Goal: Task Accomplishment & Management: Manage account settings

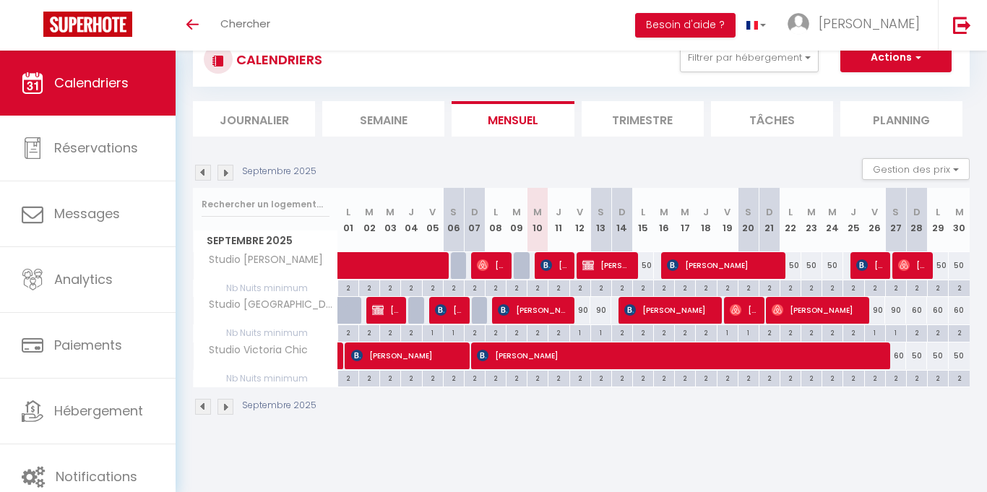
scroll to position [51, 0]
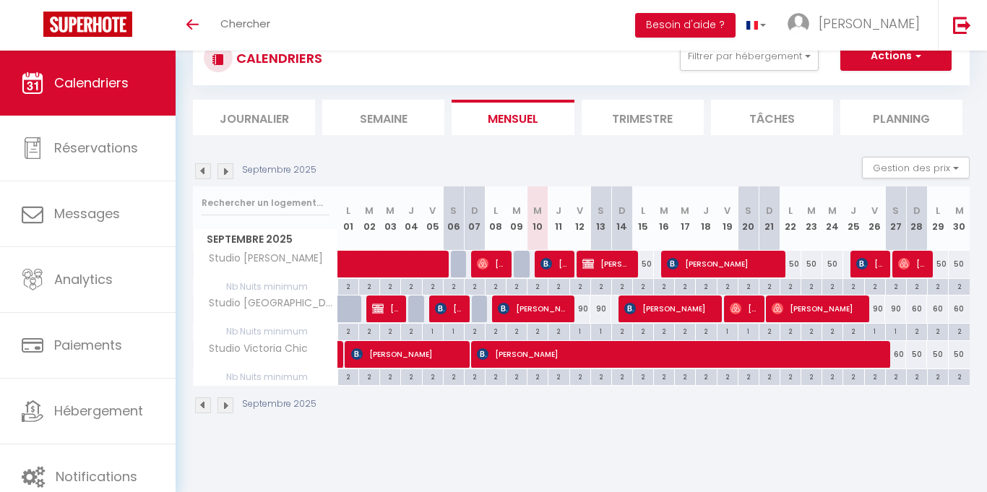
click at [638, 110] on li "Trimestre" at bounding box center [643, 117] width 122 height 35
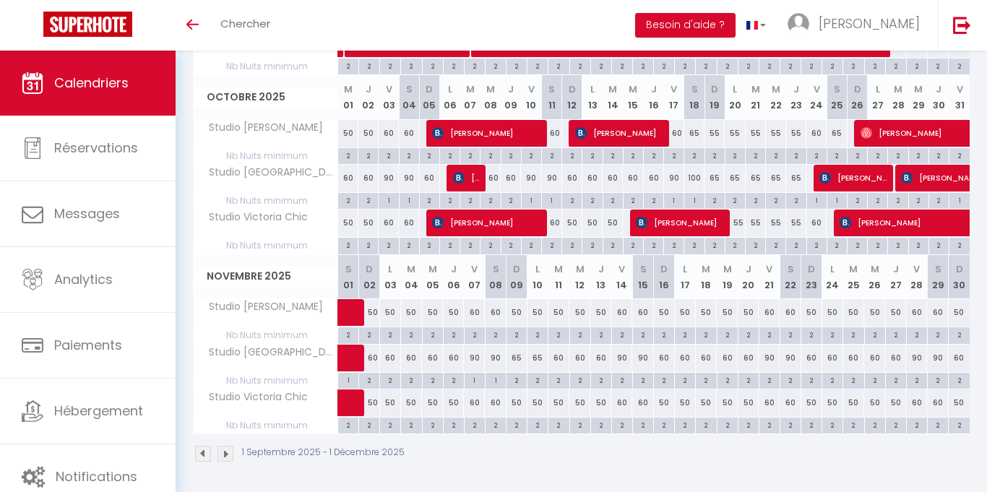
scroll to position [364, 0]
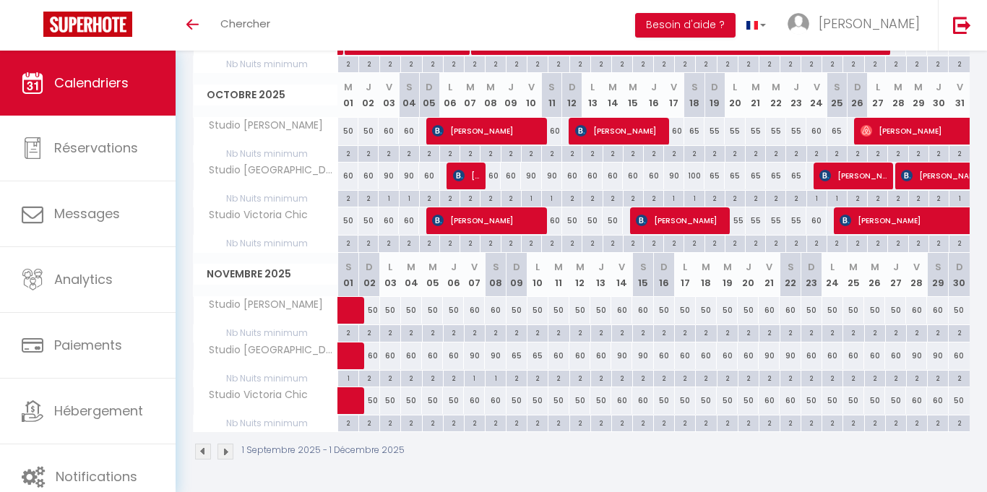
click at [623, 377] on div "2" at bounding box center [622, 378] width 20 height 14
type input "2"
type input "Ven 14 Novembre 2025"
type input "[DATE]"
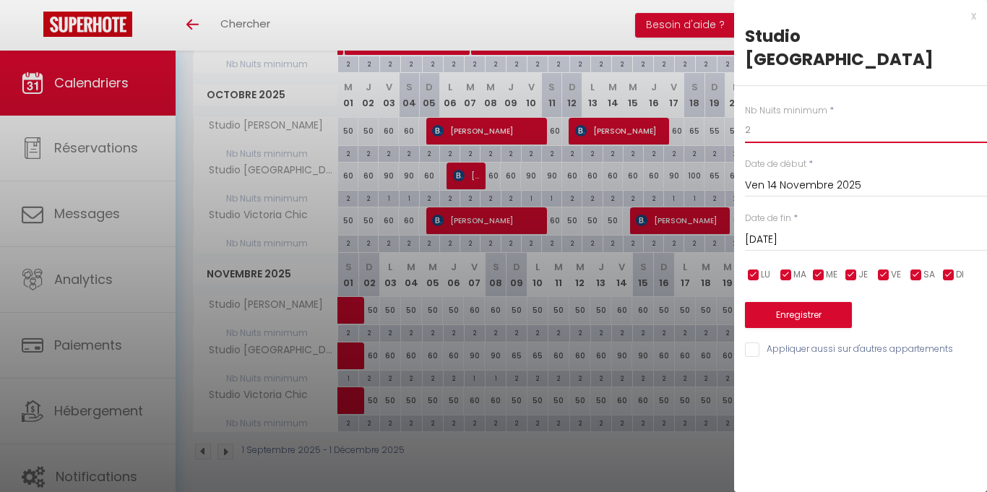
click at [775, 117] on input "2" at bounding box center [866, 130] width 242 height 26
type input "1"
click at [805, 231] on input "[DATE]" at bounding box center [866, 240] width 242 height 19
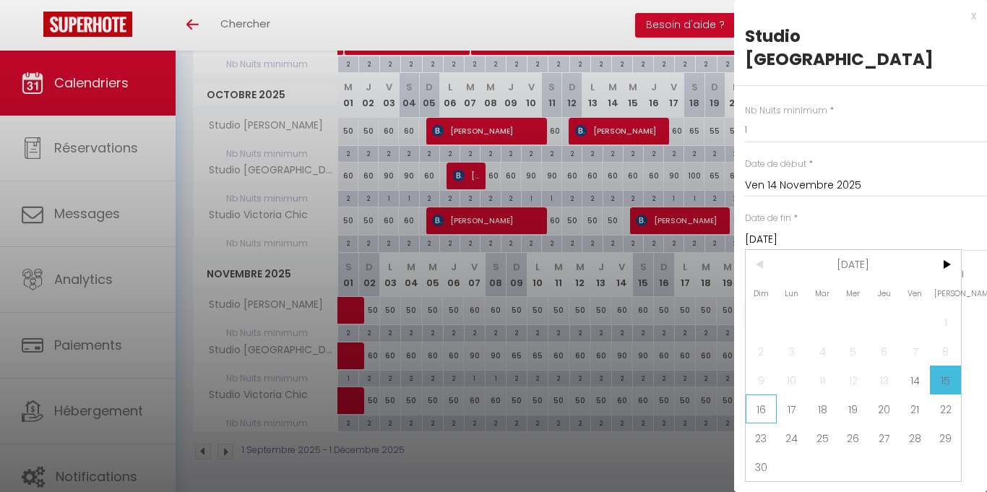
click at [757, 395] on span "16" at bounding box center [761, 409] width 31 height 29
type input "Dim 16 Novembre 2025"
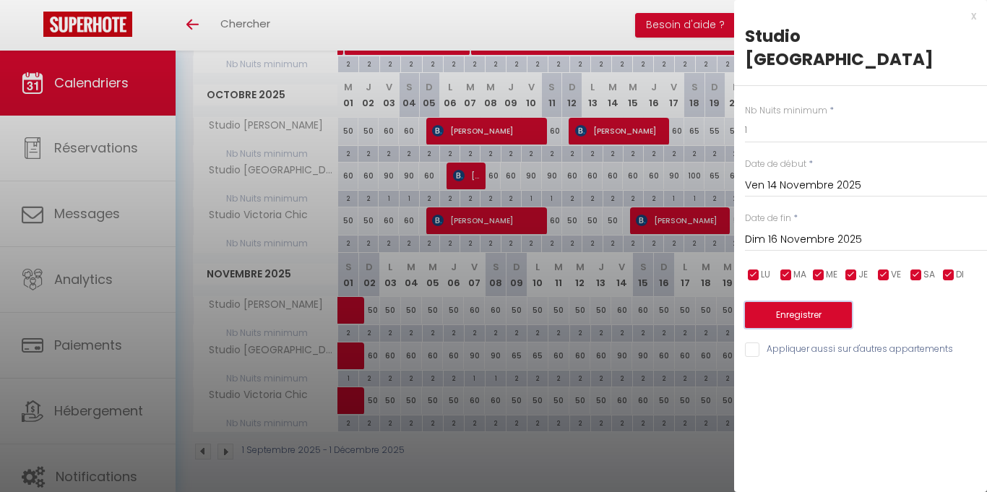
click at [788, 302] on button "Enregistrer" at bounding box center [798, 315] width 107 height 26
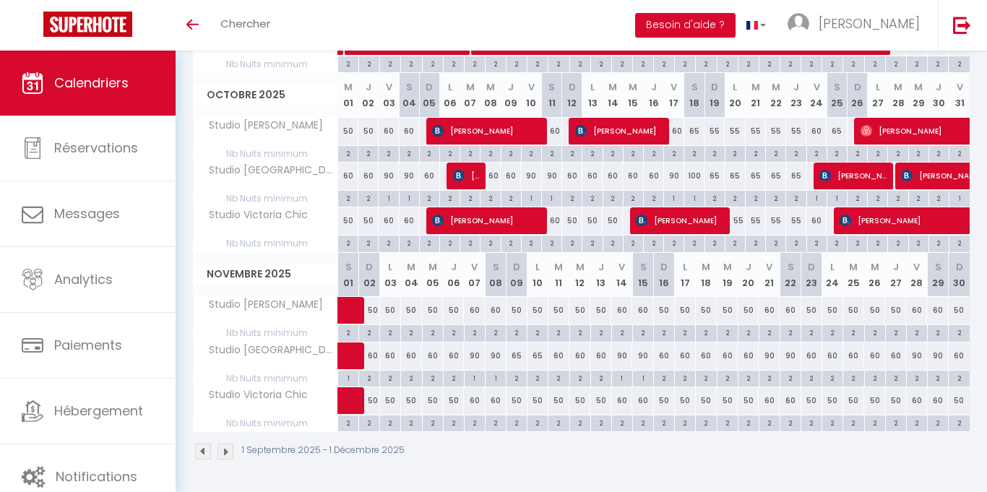
click at [769, 377] on div "2" at bounding box center [770, 378] width 20 height 14
type input "2"
type input "Ven 21 Novembre 2025"
type input "[DATE]"
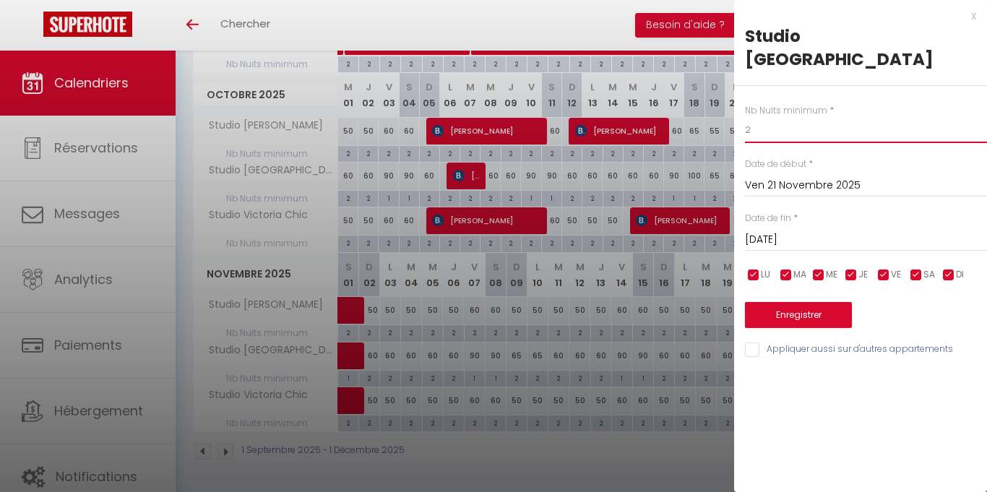
click at [755, 117] on input "2" at bounding box center [866, 130] width 242 height 26
click at [755, 117] on input "text" at bounding box center [866, 130] width 242 height 26
click at [765, 117] on input "text" at bounding box center [866, 130] width 242 height 26
type input "1"
click at [809, 231] on input "[DATE]" at bounding box center [866, 240] width 242 height 19
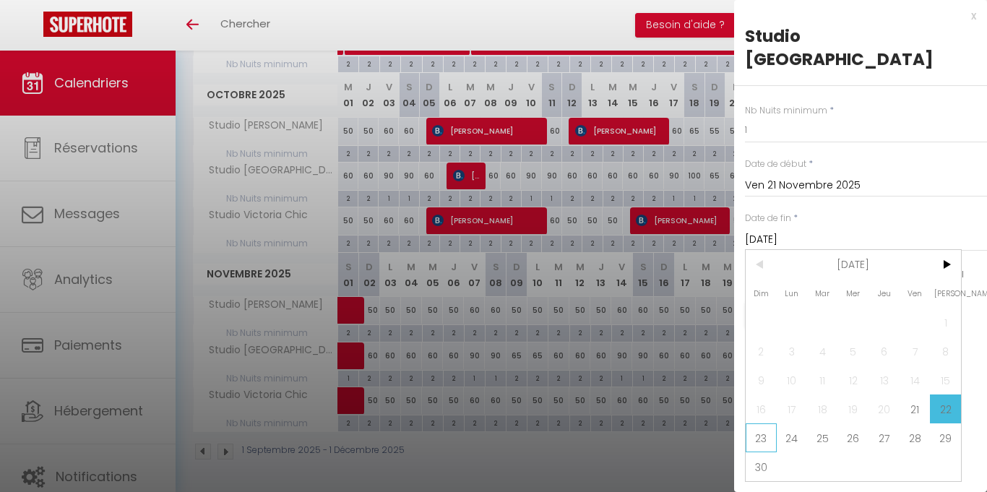
click at [758, 424] on span "23" at bounding box center [761, 438] width 31 height 29
type input "Dim 23 Novembre 2025"
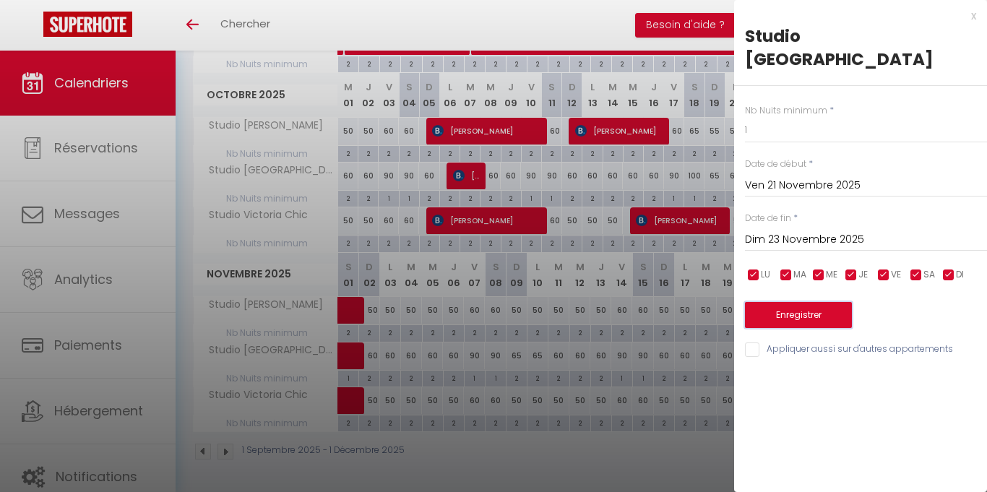
click at [815, 302] on button "Enregistrer" at bounding box center [798, 315] width 107 height 26
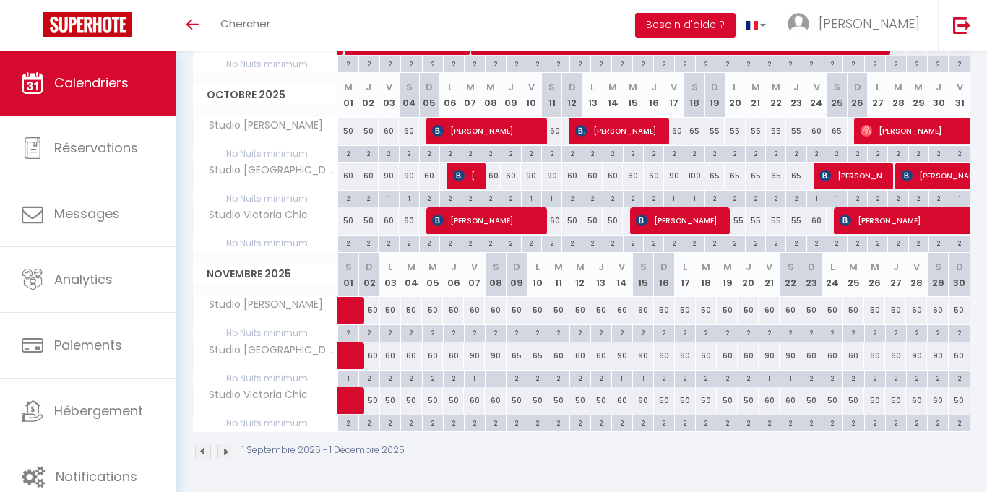
click at [914, 378] on div "2" at bounding box center [917, 378] width 20 height 14
type input "2"
type input "Ven 28 Novembre 2025"
type input "[DATE]"
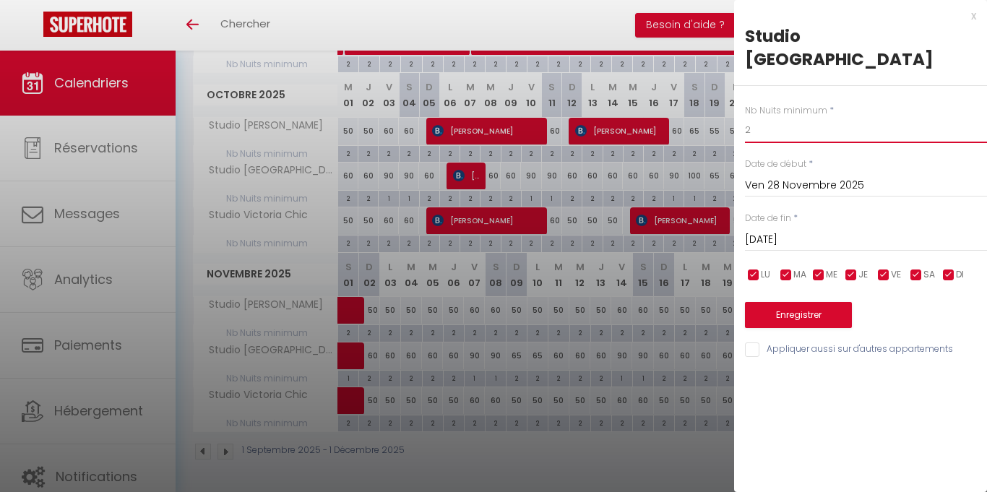
click at [780, 117] on input "2" at bounding box center [866, 130] width 242 height 26
type input "1"
click at [787, 231] on input "[DATE]" at bounding box center [866, 240] width 242 height 19
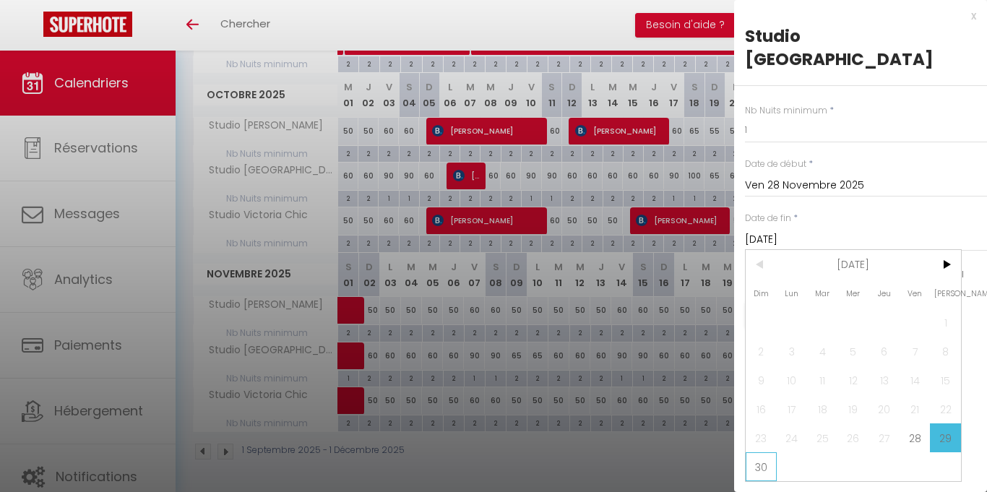
click at [764, 452] on span "30" at bounding box center [761, 466] width 31 height 29
type input "Dim 30 Novembre 2025"
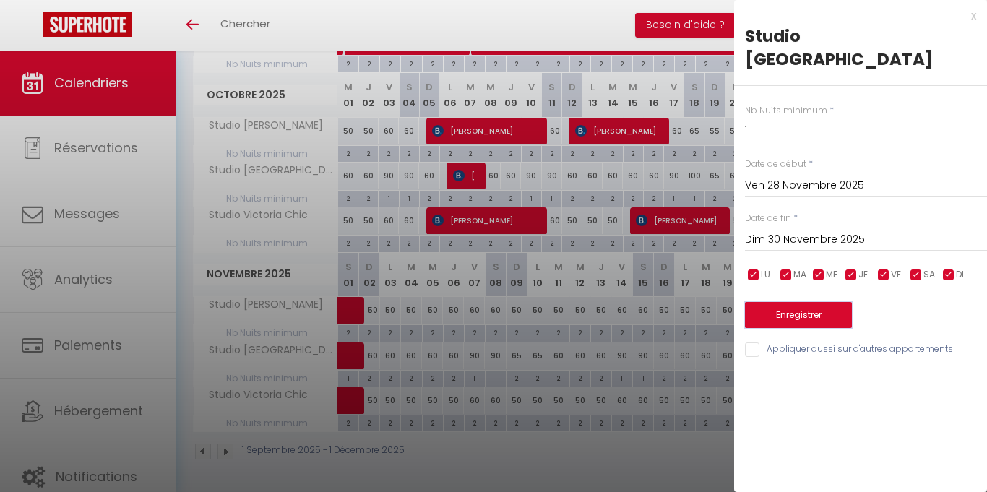
click at [825, 302] on button "Enregistrer" at bounding box center [798, 315] width 107 height 26
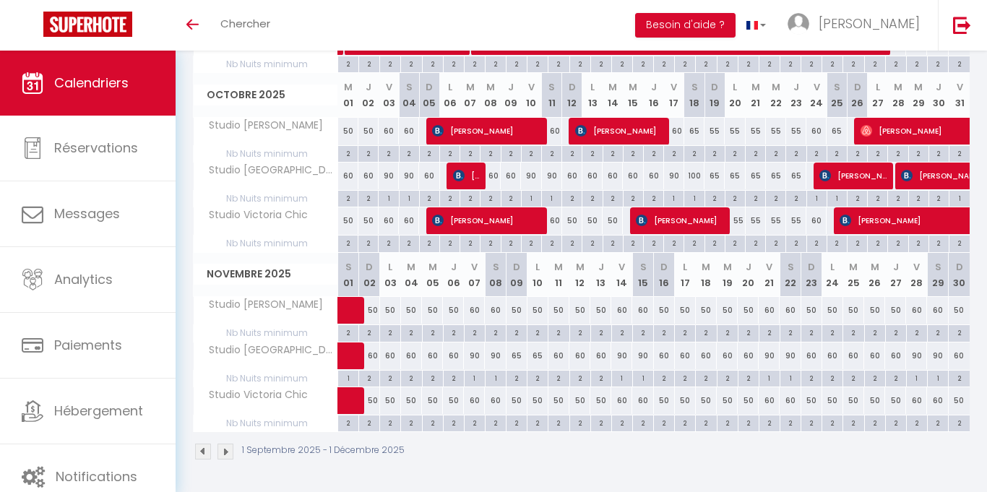
click at [226, 454] on img at bounding box center [226, 452] width 16 height 16
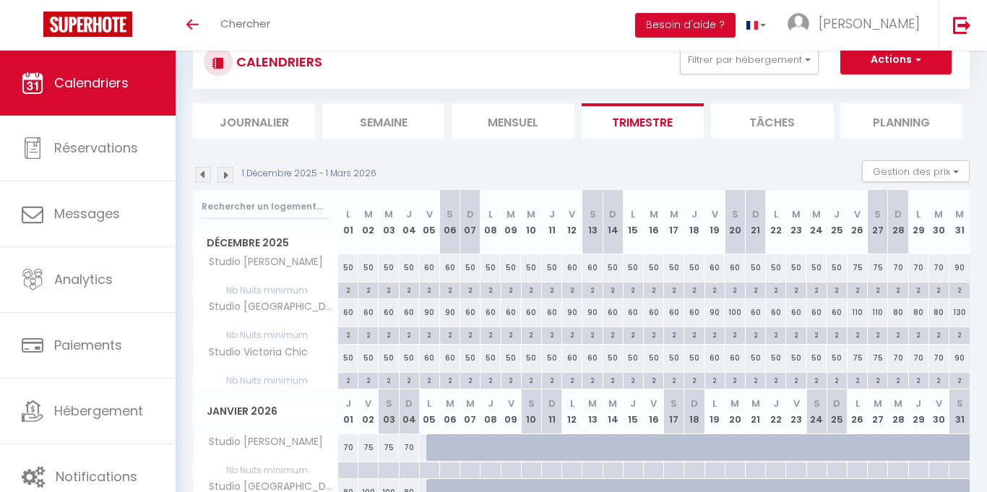
scroll to position [86, 0]
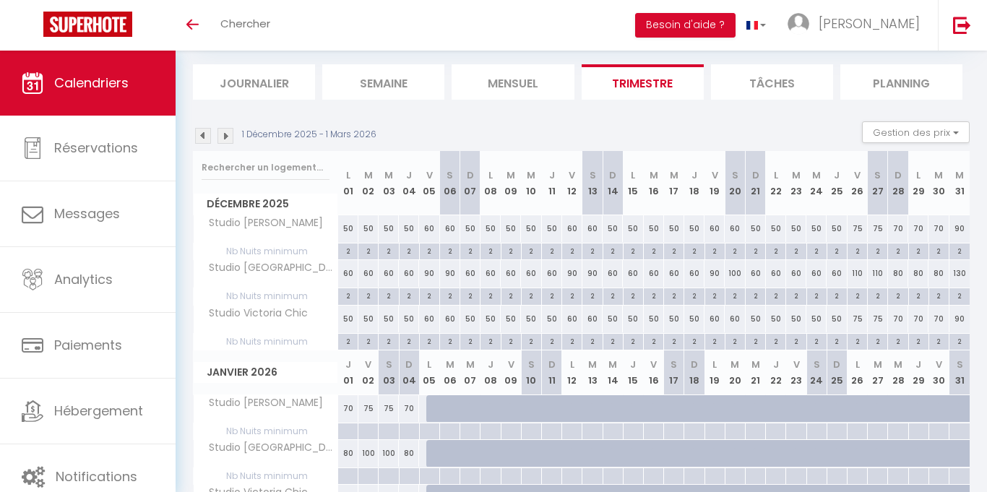
click at [200, 142] on img at bounding box center [203, 136] width 16 height 16
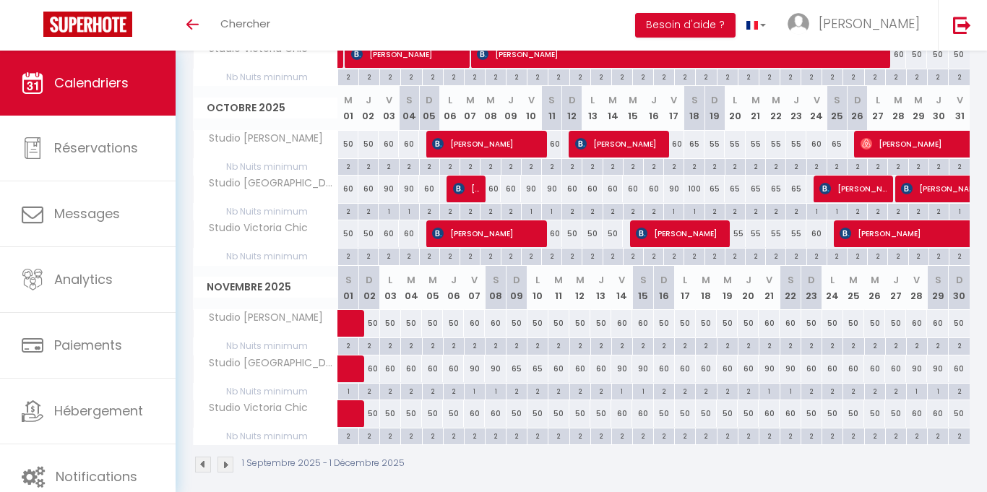
scroll to position [47, 0]
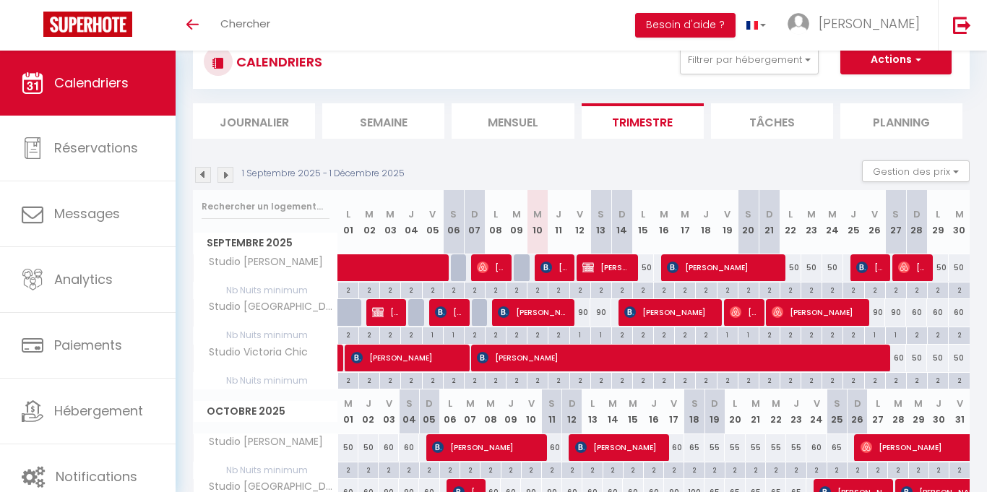
click at [228, 178] on img at bounding box center [226, 175] width 16 height 16
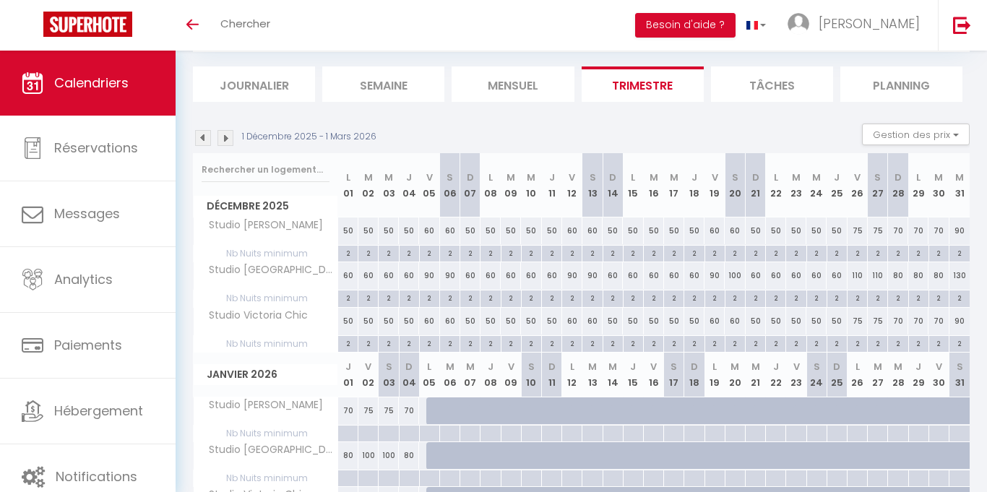
scroll to position [85, 0]
click at [431, 301] on div "2" at bounding box center [430, 297] width 20 height 14
click at [0, 0] on div at bounding box center [0, 0] width 0 height 0
type input "undefined aN undefined NaN"
click at [431, 299] on div "2" at bounding box center [430, 297] width 20 height 14
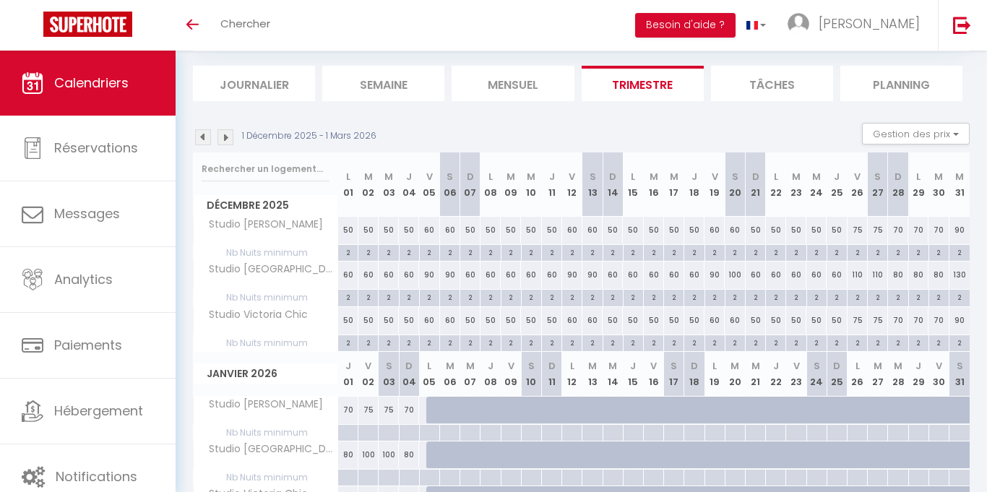
type input "2"
type input "Ven 05 Décembre 2025"
type input "[DATE]"
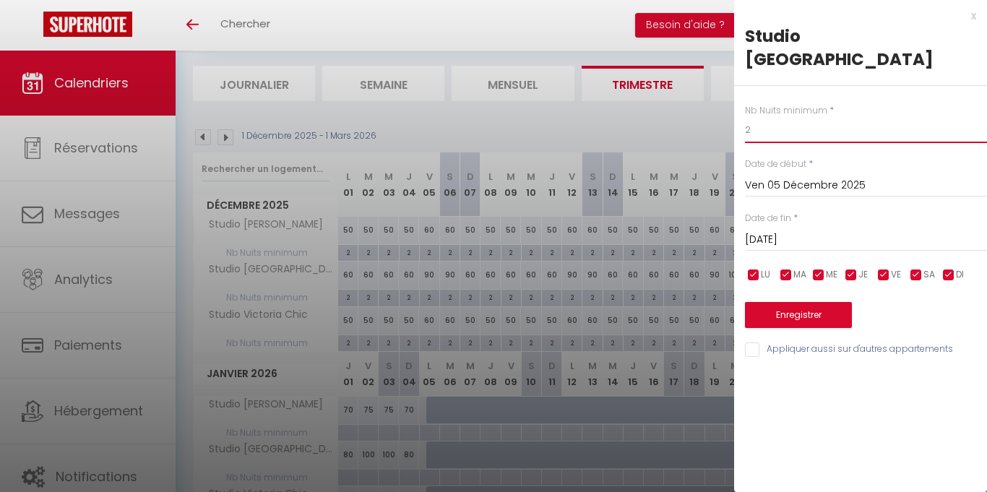
click at [764, 117] on input "2" at bounding box center [866, 130] width 242 height 26
type input "1"
click at [816, 231] on input "[DATE]" at bounding box center [866, 240] width 242 height 19
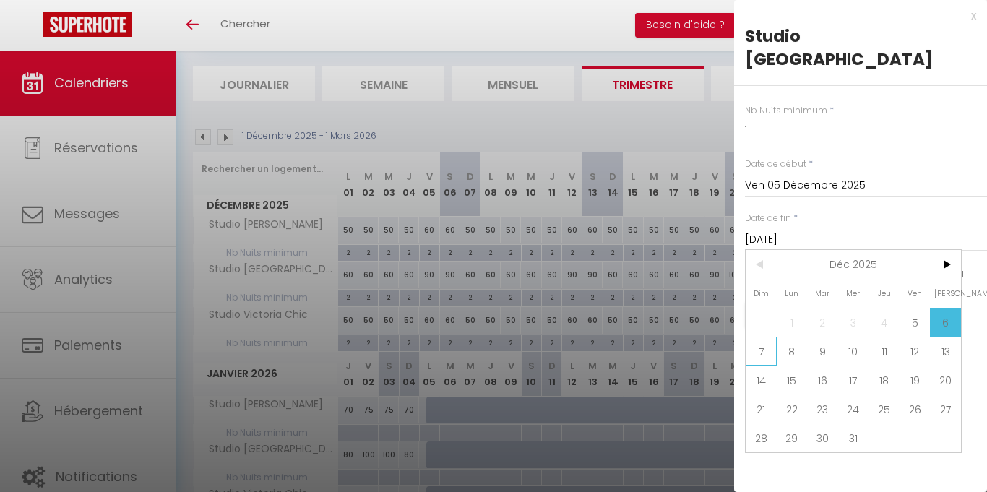
click at [765, 337] on span "7" at bounding box center [761, 351] width 31 height 29
type input "Dim 07 Décembre 2025"
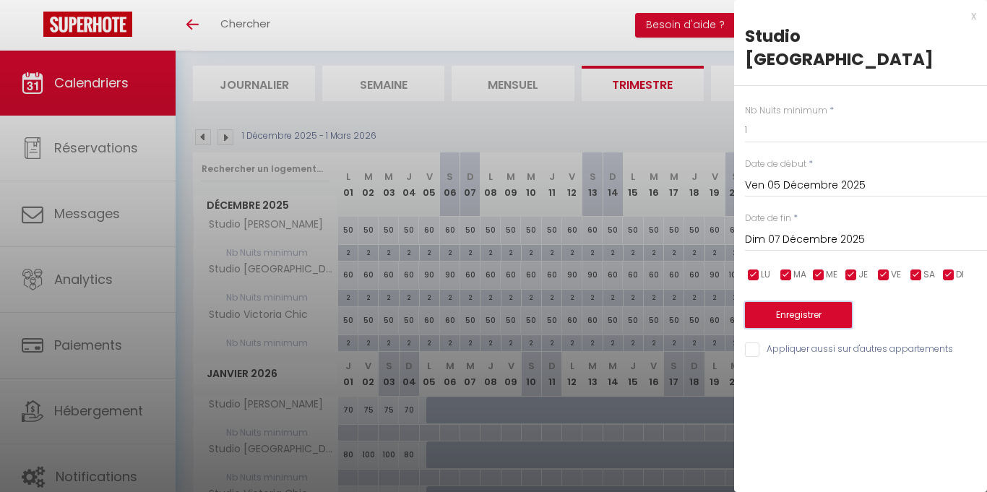
click at [828, 302] on button "Enregistrer" at bounding box center [798, 315] width 107 height 26
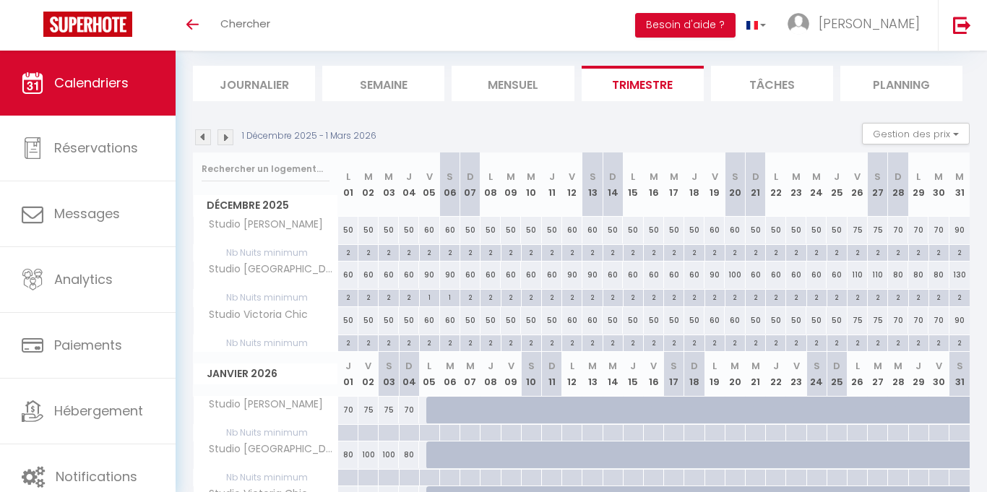
click at [577, 301] on div "2" at bounding box center [572, 297] width 20 height 14
type input "2"
type input "Ven 12 Décembre 2025"
type input "[DATE]"
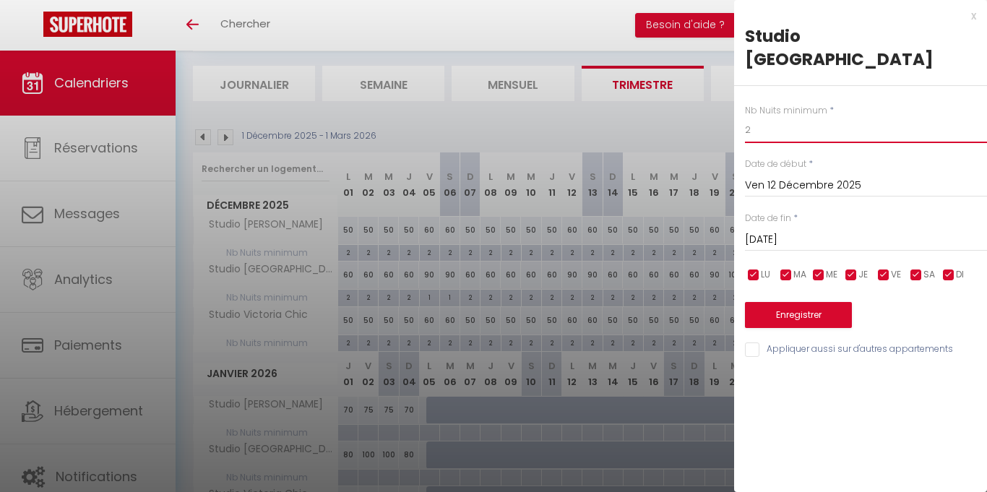
click at [765, 117] on input "2" at bounding box center [866, 130] width 242 height 26
type input "1"
click at [795, 231] on input "[DATE]" at bounding box center [866, 240] width 242 height 19
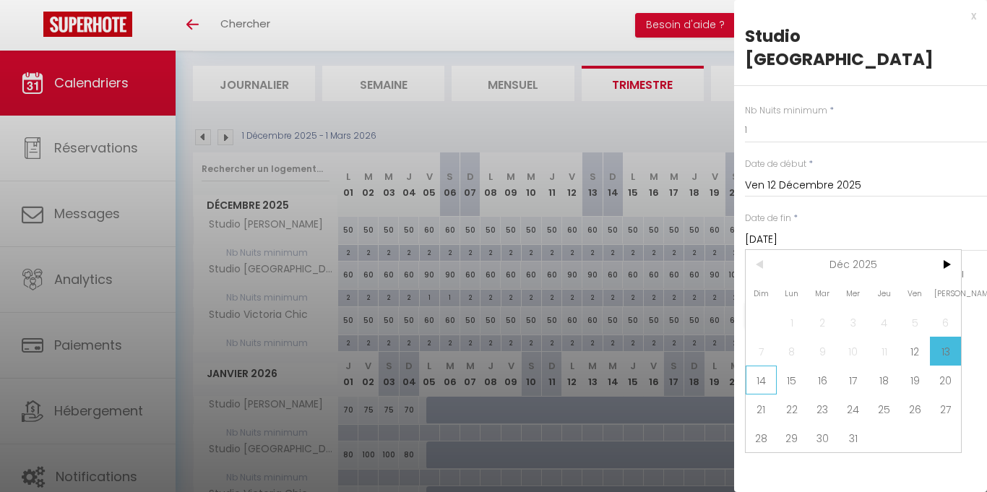
click at [760, 366] on span "14" at bounding box center [761, 380] width 31 height 29
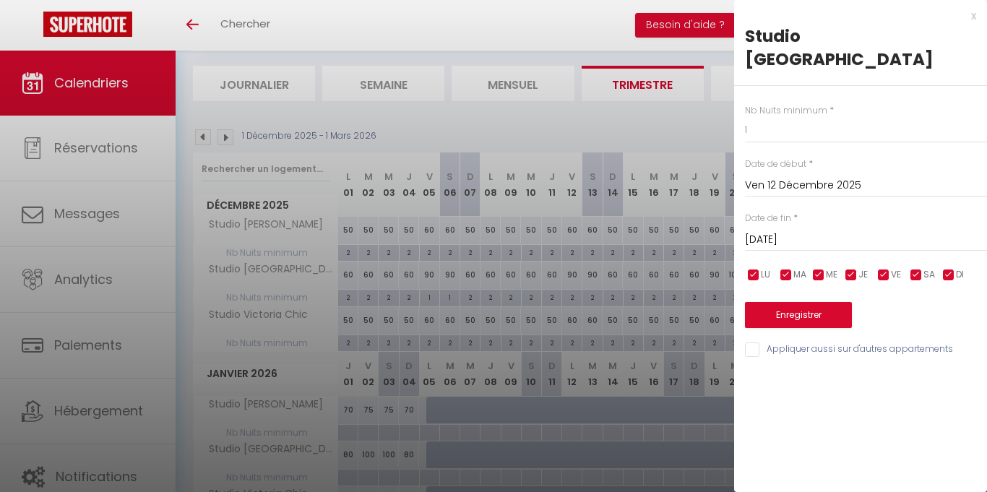
type input "Dim 14 Décembre 2025"
click at [788, 302] on button "Enregistrer" at bounding box center [798, 315] width 107 height 26
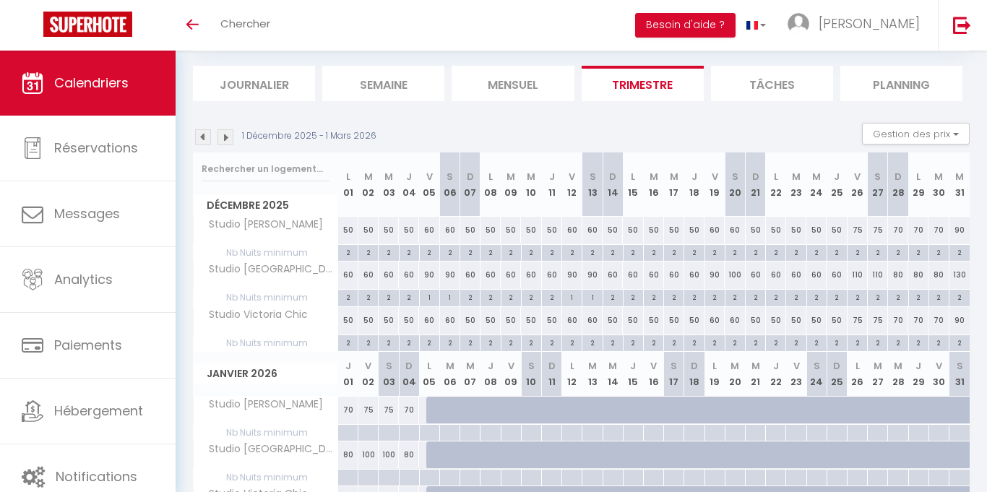
click at [716, 300] on div "2" at bounding box center [715, 297] width 20 height 14
type input "2"
type input "Ven 19 Décembre 2025"
type input "[DATE]"
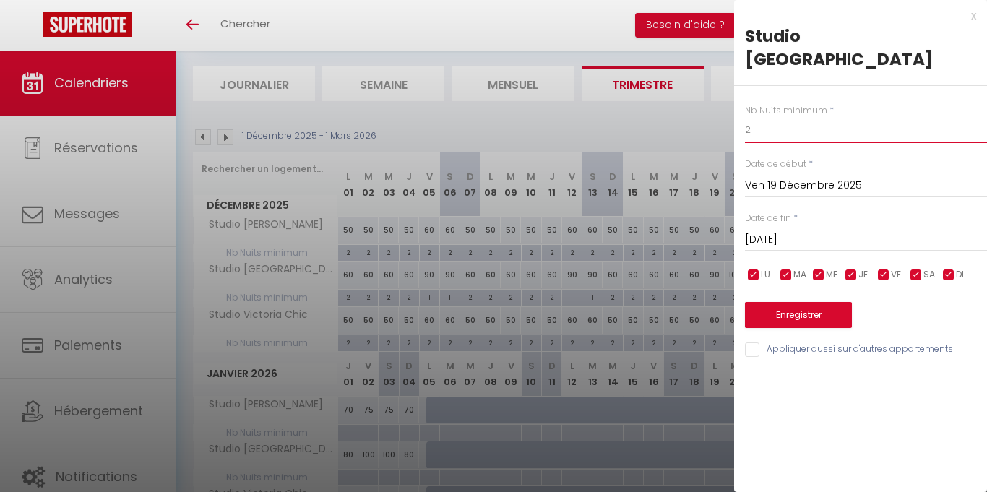
click at [776, 117] on input "2" at bounding box center [866, 130] width 242 height 26
type input "1"
click at [762, 231] on input "[DATE]" at bounding box center [866, 240] width 242 height 19
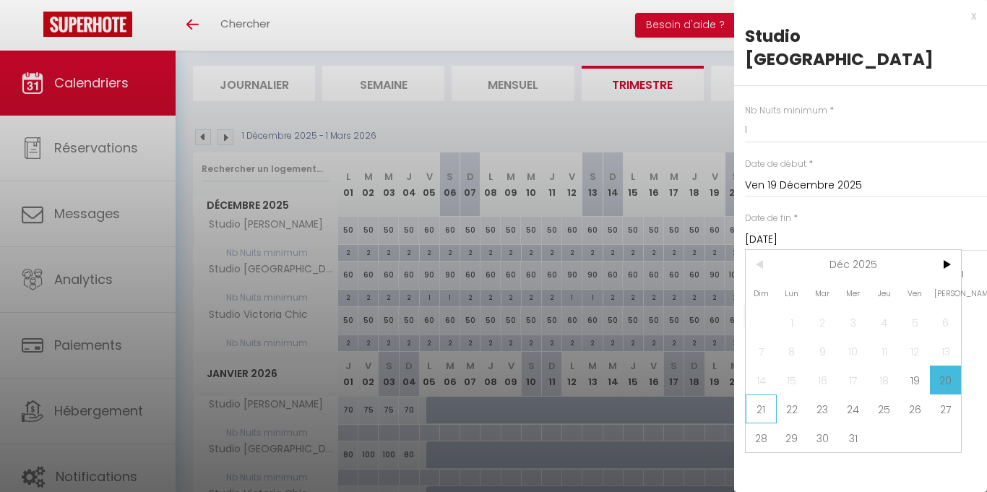
click at [763, 395] on span "21" at bounding box center [761, 409] width 31 height 29
type input "Dim 21 Décembre 2025"
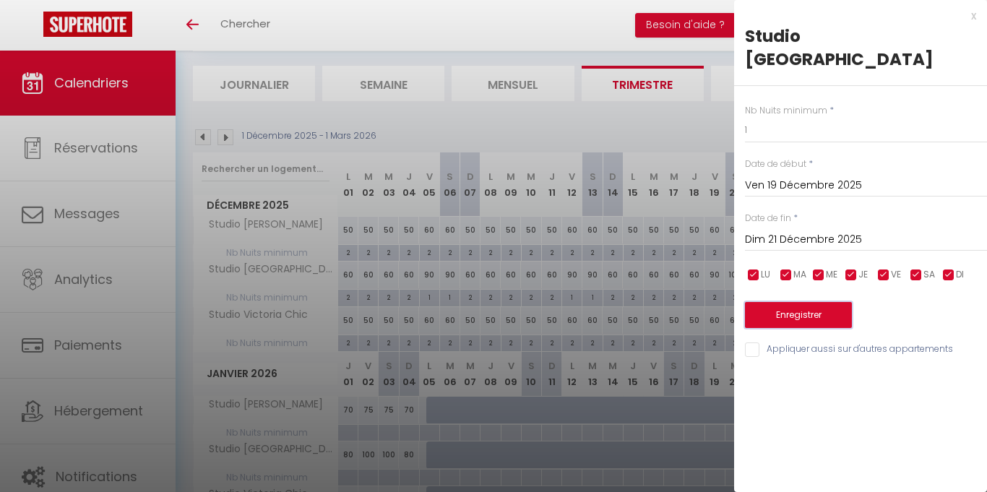
click at [796, 302] on button "Enregistrer" at bounding box center [798, 315] width 107 height 26
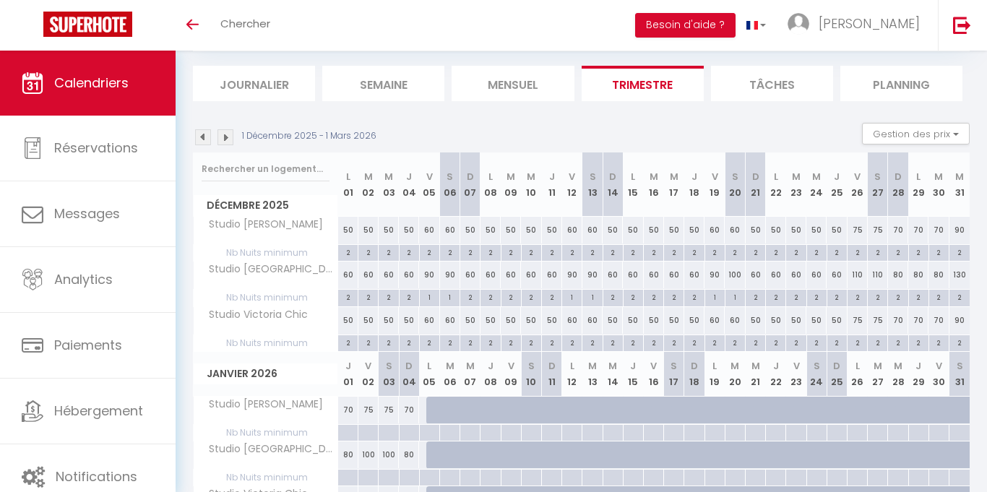
click at [859, 302] on div "2" at bounding box center [858, 297] width 20 height 14
type input "2"
type input "Ven 26 Décembre 2025"
type input "[DATE]"
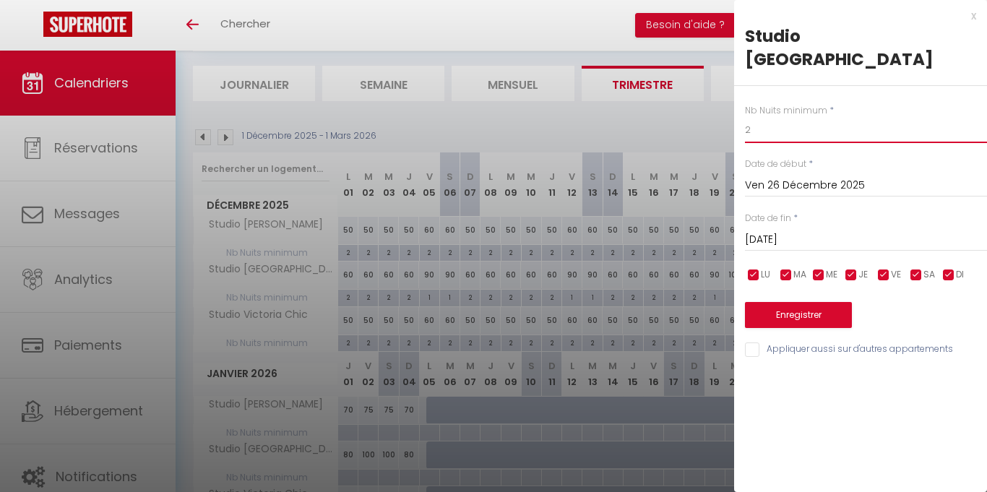
click at [801, 117] on input "2" at bounding box center [866, 130] width 242 height 26
type input "1"
click at [790, 231] on input "[DATE]" at bounding box center [866, 240] width 242 height 19
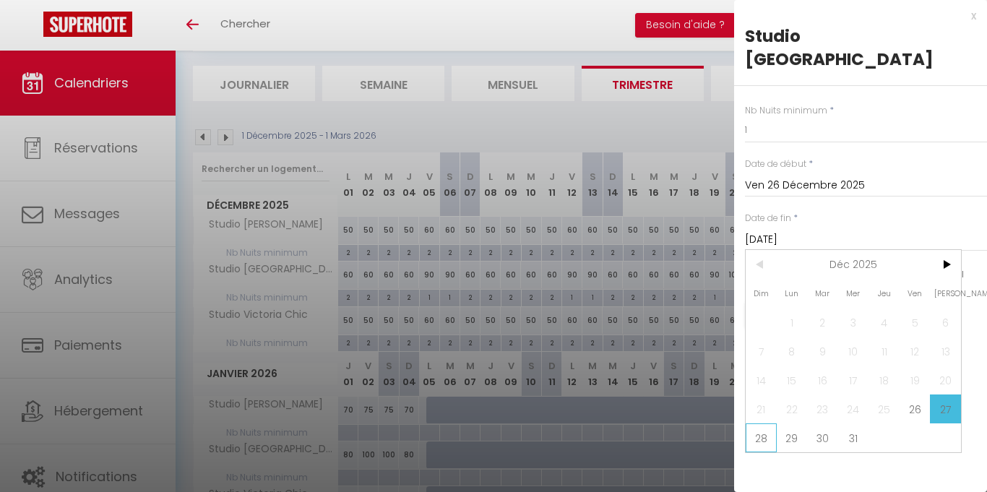
click at [767, 424] on span "28" at bounding box center [761, 438] width 31 height 29
type input "Dim 28 Décembre 2025"
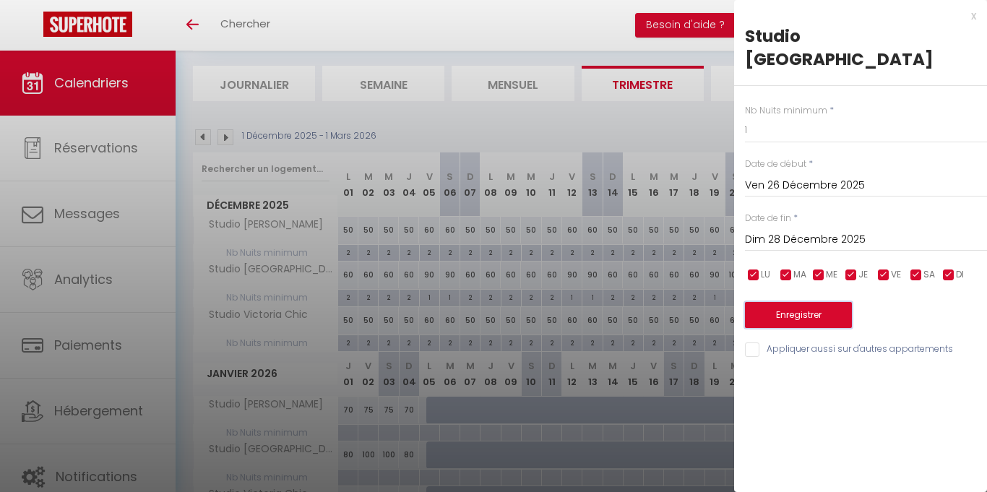
click at [778, 302] on button "Enregistrer" at bounding box center [798, 315] width 107 height 26
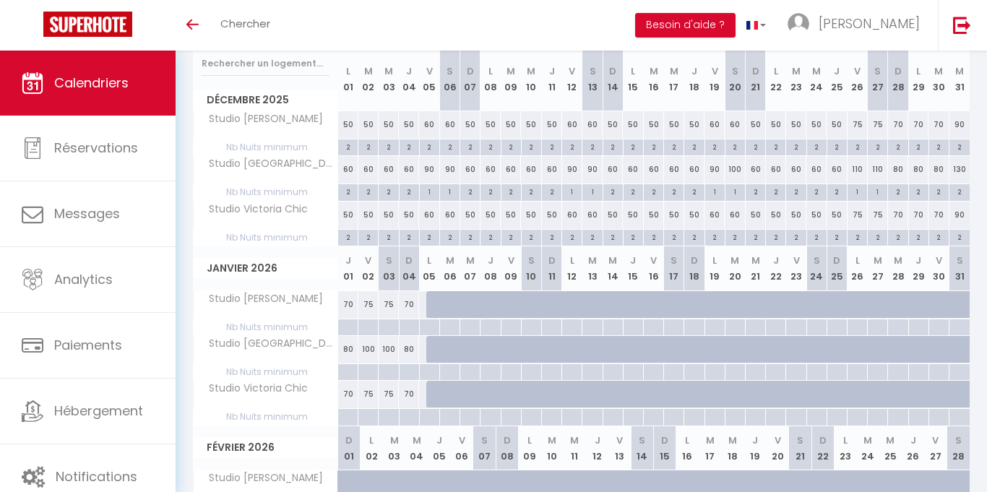
scroll to position [185, 0]
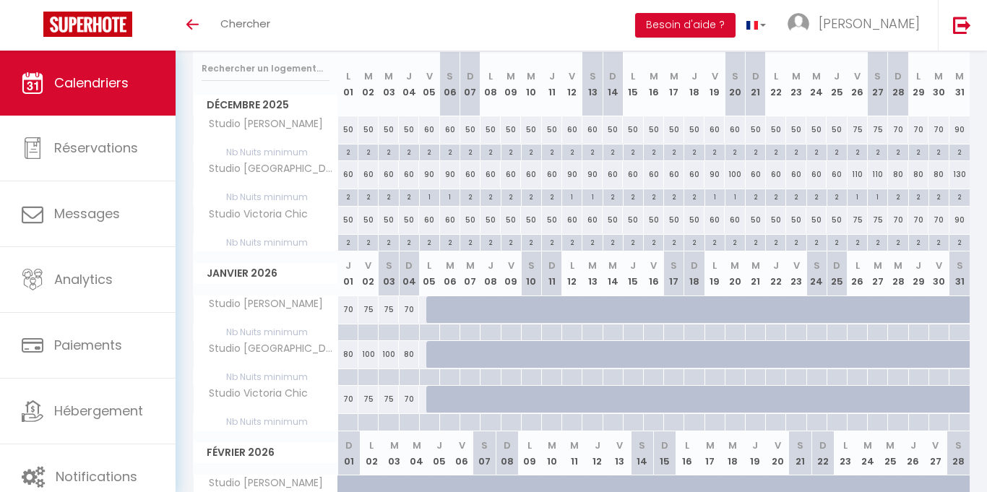
click at [962, 199] on div "2" at bounding box center [960, 196] width 20 height 14
type input "2"
type input "Mer 31 Décembre 2025"
type input "Jeu 01 Janvier 2026"
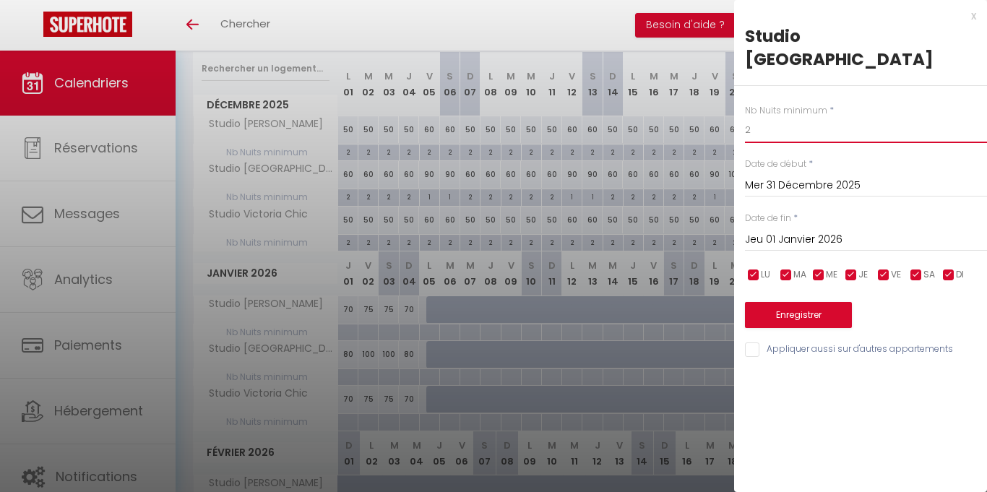
click at [782, 117] on input "2" at bounding box center [866, 130] width 242 height 26
type input "1"
click at [778, 302] on button "Enregistrer" at bounding box center [798, 315] width 107 height 26
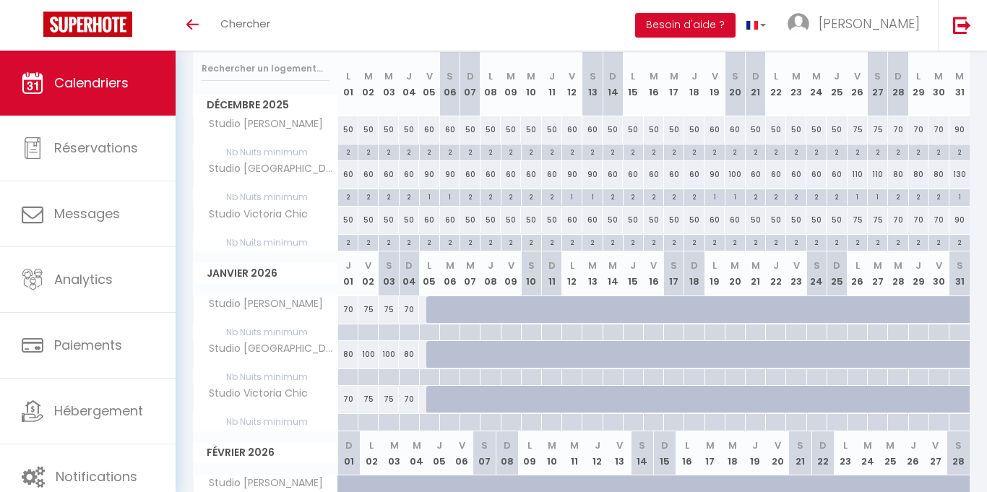
click at [345, 335] on div at bounding box center [348, 333] width 20 height 17
type input "Jeu 01 Janvier 2026"
type input "Ven 02 Janvier 2026"
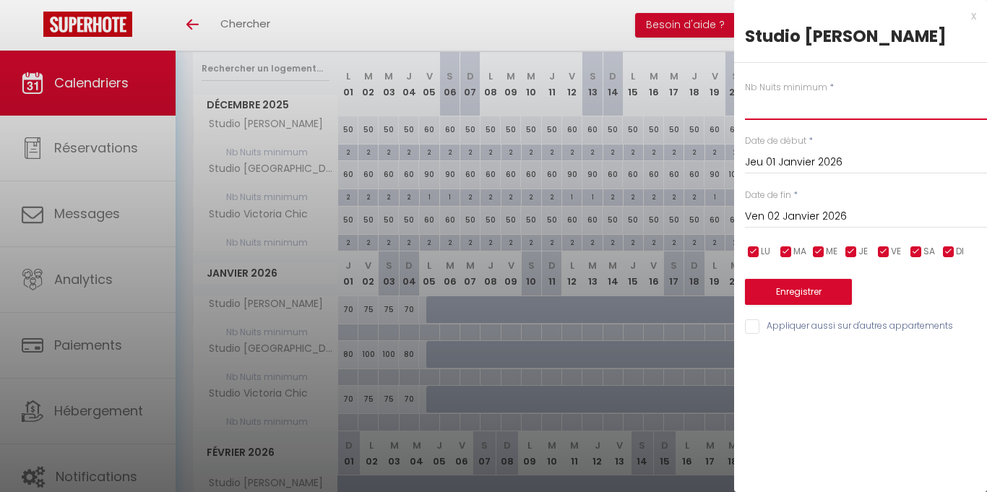
click at [797, 108] on input "text" at bounding box center [866, 107] width 242 height 26
type input "2"
click at [801, 223] on input "Ven 02 Janvier 2026" at bounding box center [866, 216] width 242 height 19
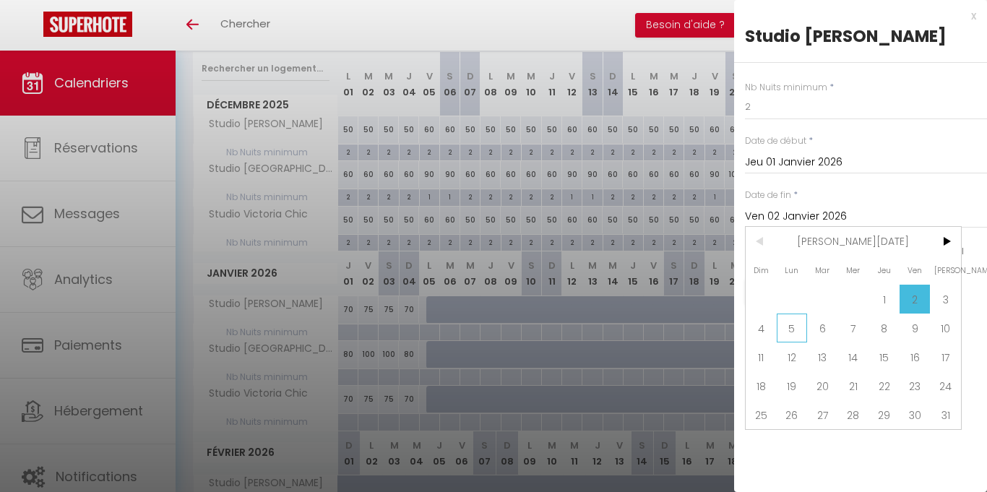
click at [791, 334] on span "5" at bounding box center [792, 328] width 31 height 29
type input "Lun 05 Janvier 2026"
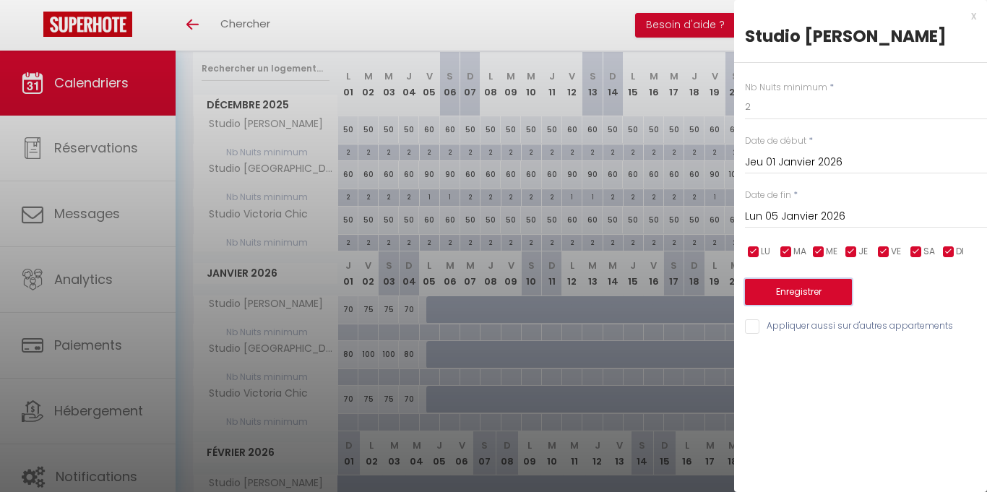
click at [781, 293] on button "Enregistrer" at bounding box center [798, 292] width 107 height 26
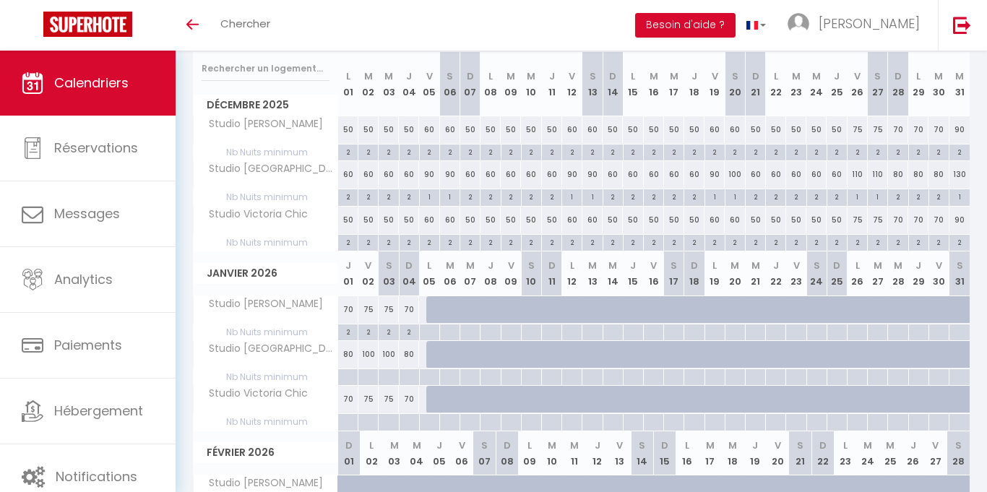
click at [354, 373] on div at bounding box center [348, 377] width 20 height 17
type input "Jeu 01 Janvier 2026"
type input "Ven 02 Janvier 2026"
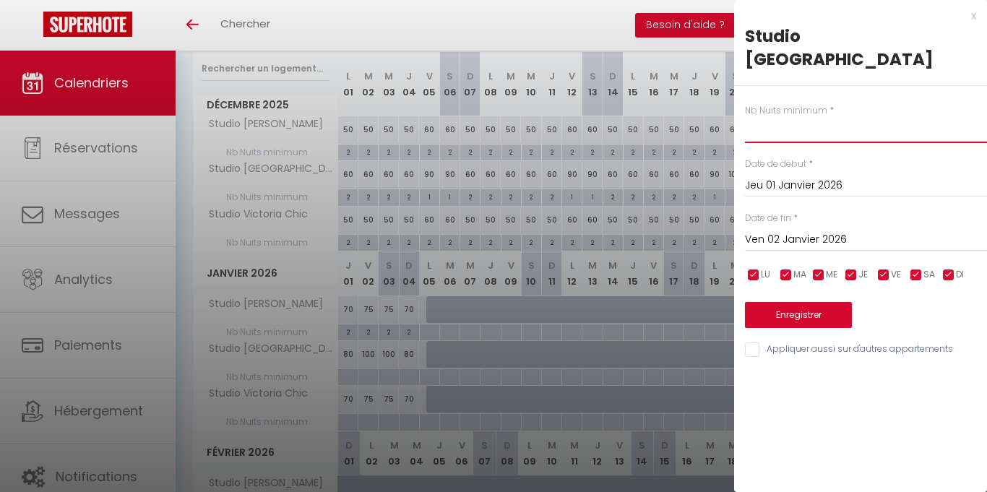
click at [780, 117] on input "text" at bounding box center [866, 130] width 242 height 26
type input "2"
click at [829, 302] on button "Enregistrer" at bounding box center [798, 315] width 107 height 26
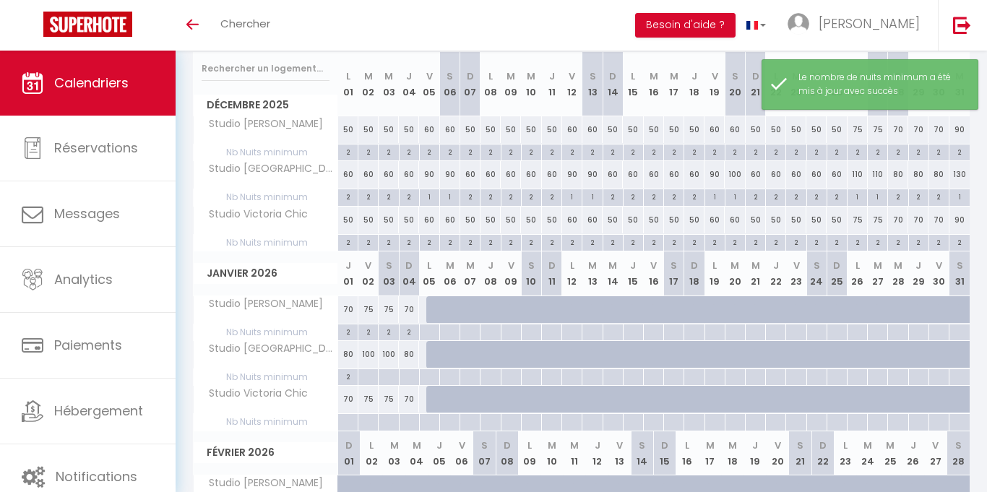
drag, startPoint x: 372, startPoint y: 378, endPoint x: 387, endPoint y: 374, distance: 16.5
click at [371, 378] on div at bounding box center [368, 377] width 20 height 17
type input "Ven 02 Janvier 2026"
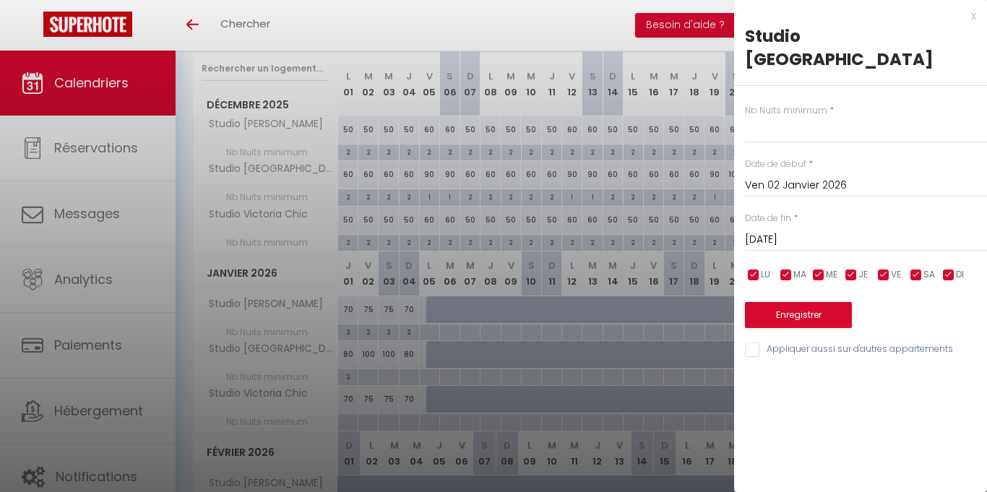
click at [822, 231] on input "[DATE]" at bounding box center [866, 240] width 242 height 19
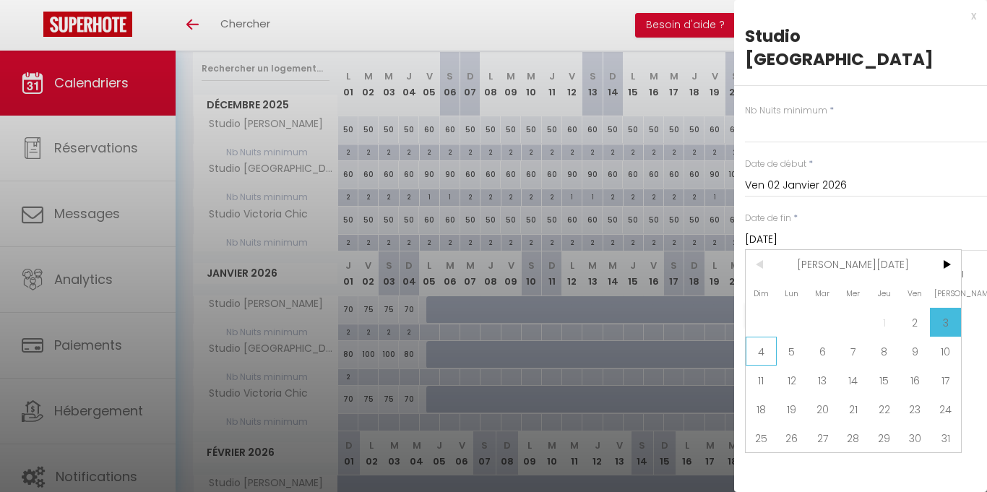
click at [761, 337] on span "4" at bounding box center [761, 351] width 31 height 29
type input "Dim 04 Janvier 2026"
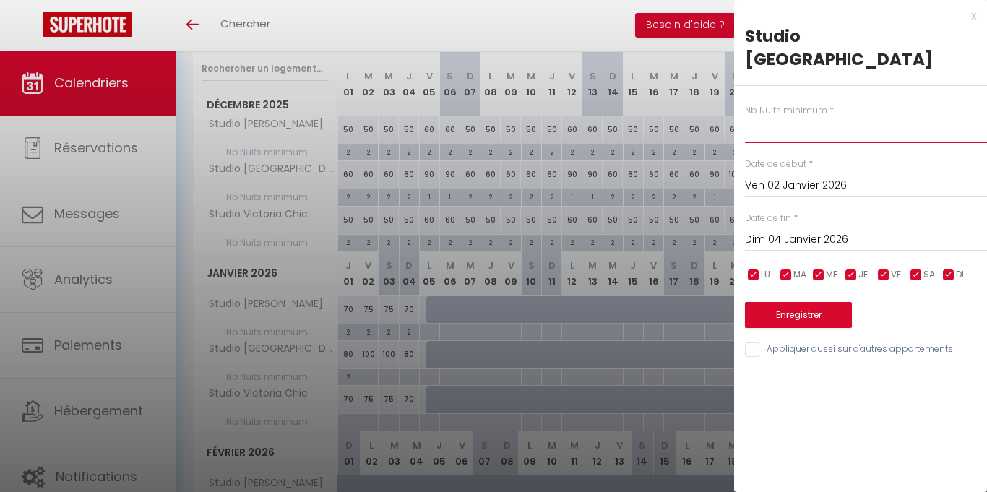
click at [764, 117] on input "text" at bounding box center [866, 130] width 242 height 26
type input "1"
click at [772, 302] on button "Enregistrer" at bounding box center [798, 315] width 107 height 26
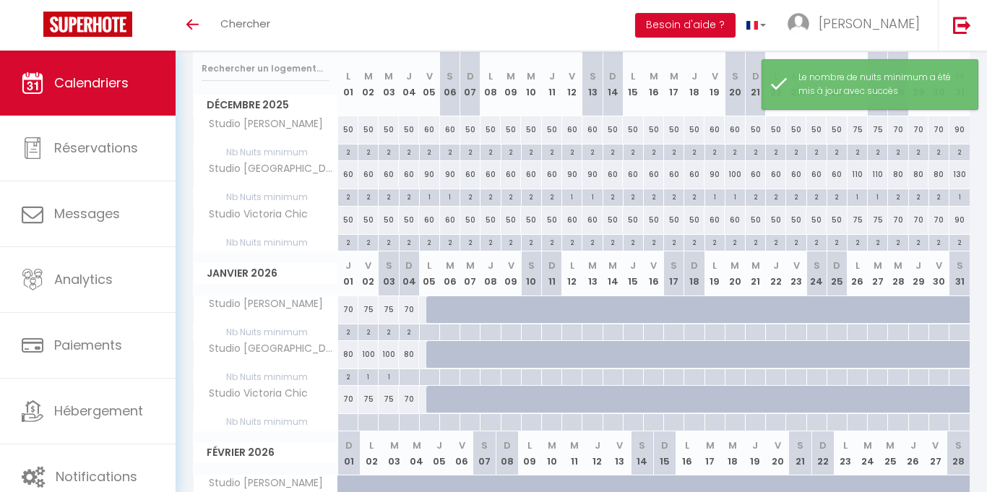
click at [410, 382] on div at bounding box center [409, 377] width 20 height 17
type input "Dim 04 Janvier 2026"
type input "Lun 05 Janvier 2026"
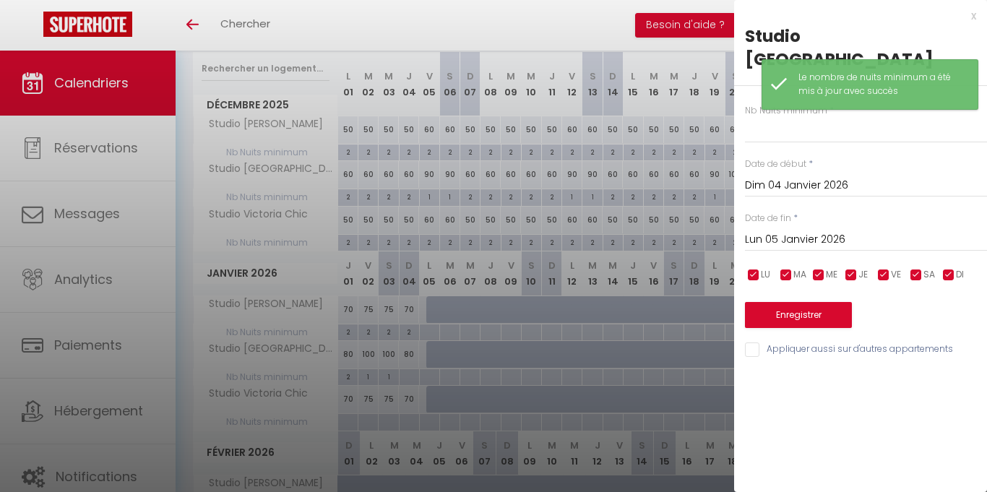
click at [413, 379] on div at bounding box center [493, 246] width 987 height 492
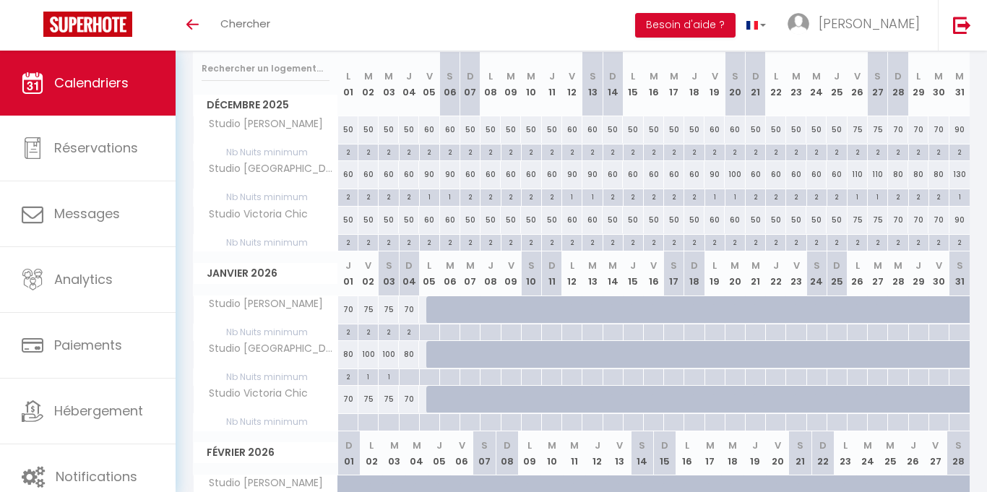
click at [408, 377] on div at bounding box center [409, 377] width 20 height 17
click at [0, 0] on div at bounding box center [0, 0] width 0 height 0
type input "undefined aN undefined NaN"
click at [408, 377] on div at bounding box center [409, 377] width 20 height 17
type input "Dim 04 Janvier 2026"
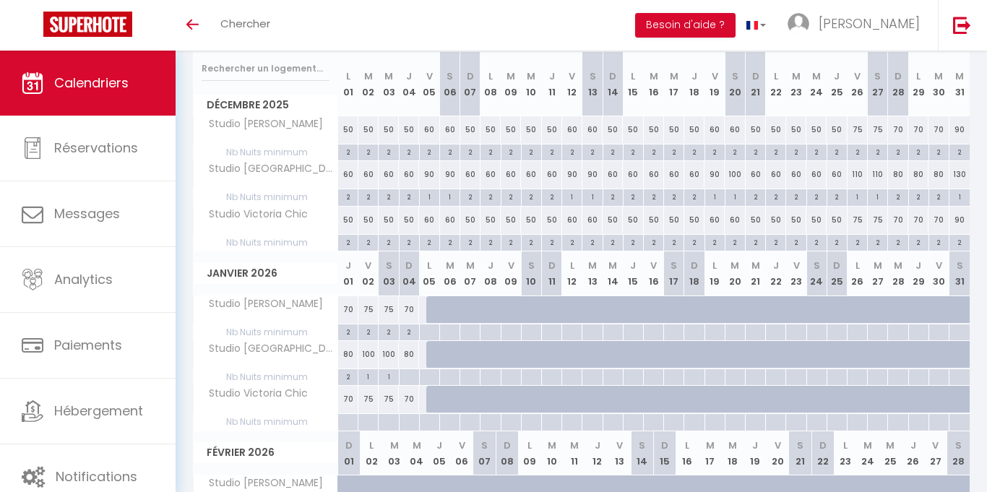
type input "Lun 05 Janvier 2026"
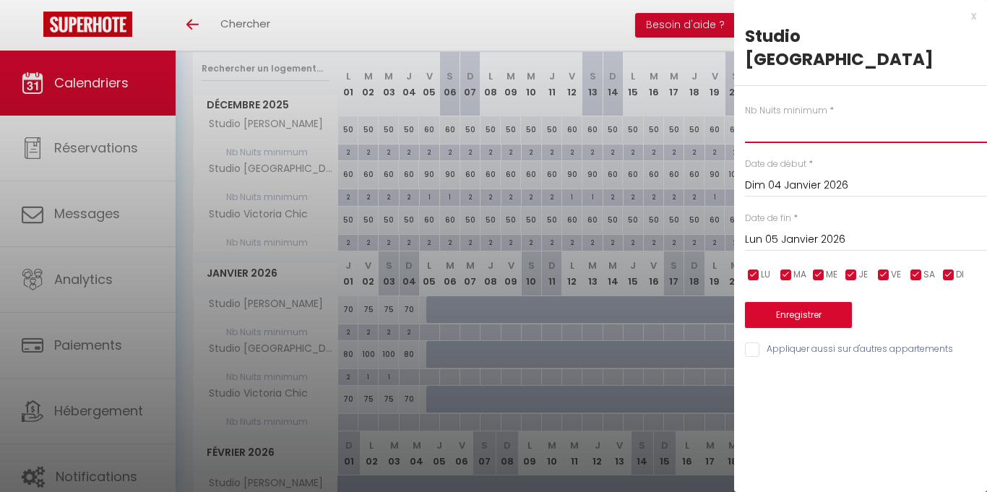
click at [795, 117] on input "text" at bounding box center [866, 130] width 242 height 26
type input "2"
click at [811, 302] on button "Enregistrer" at bounding box center [798, 315] width 107 height 26
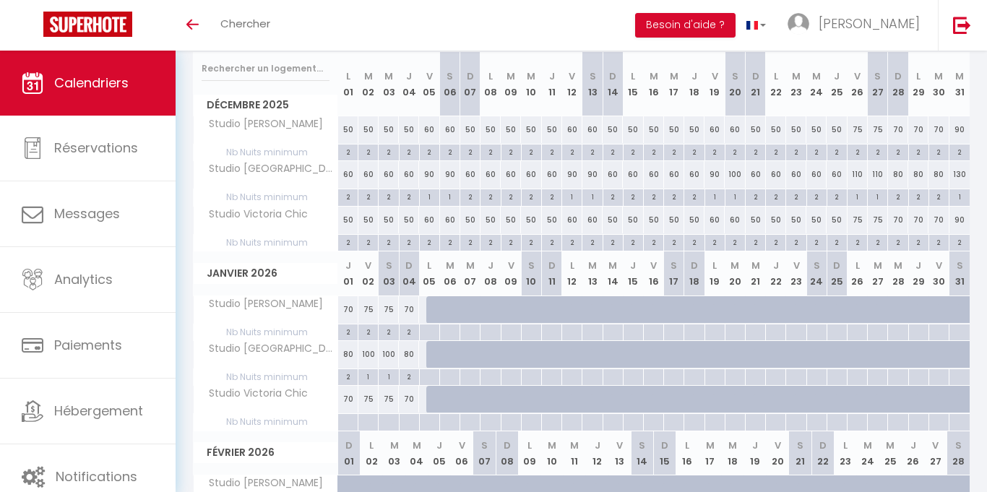
click at [348, 379] on div "2" at bounding box center [348, 376] width 20 height 14
type input "2"
type input "Jeu 01 Janvier 2026"
type input "Ven 02 Janvier 2026"
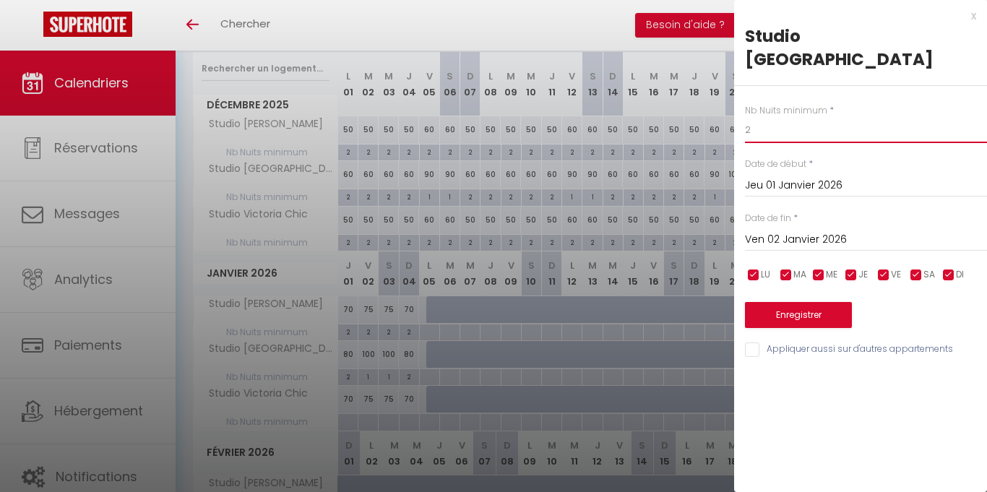
click at [788, 117] on input "2" at bounding box center [866, 130] width 242 height 26
type input "1"
click at [800, 302] on button "Enregistrer" at bounding box center [798, 315] width 107 height 26
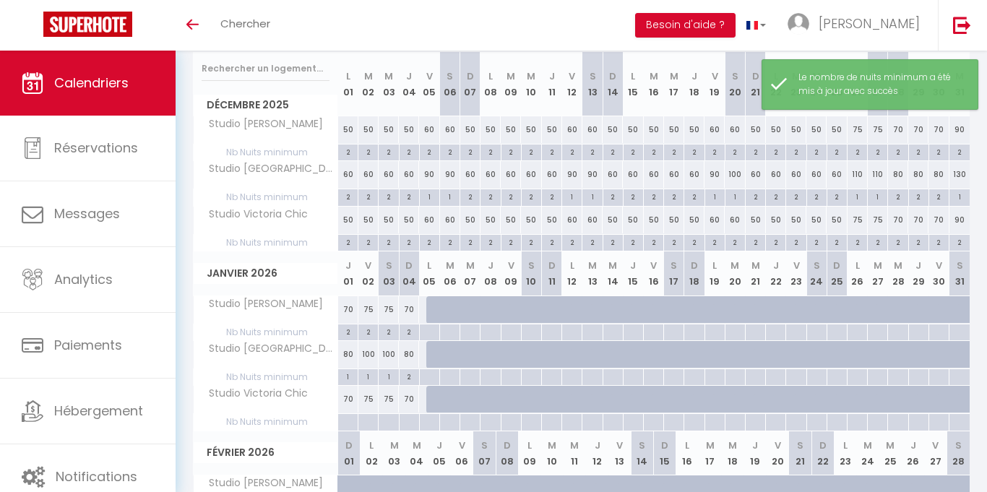
click at [350, 354] on div "80" at bounding box center [348, 354] width 20 height 27
type input "80"
type input "Jeu 01 Janvier 2026"
type input "Ven 02 Janvier 2026"
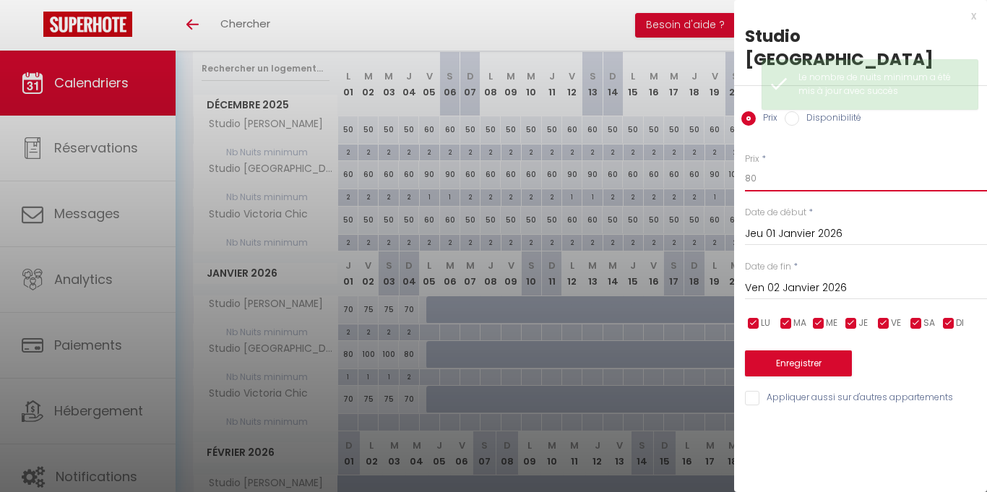
click at [766, 166] on input "80" at bounding box center [866, 179] width 242 height 26
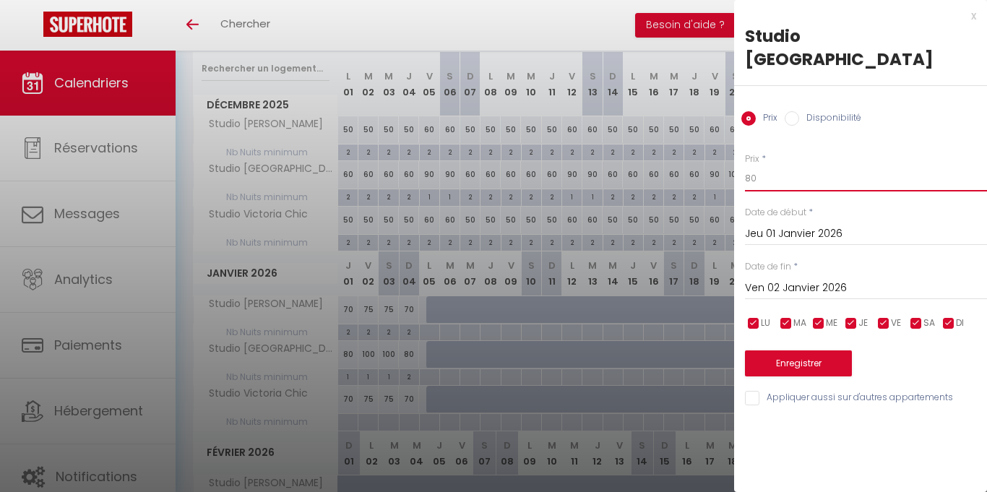
type input "8"
type input "90"
click at [819, 351] on button "Enregistrer" at bounding box center [798, 364] width 107 height 26
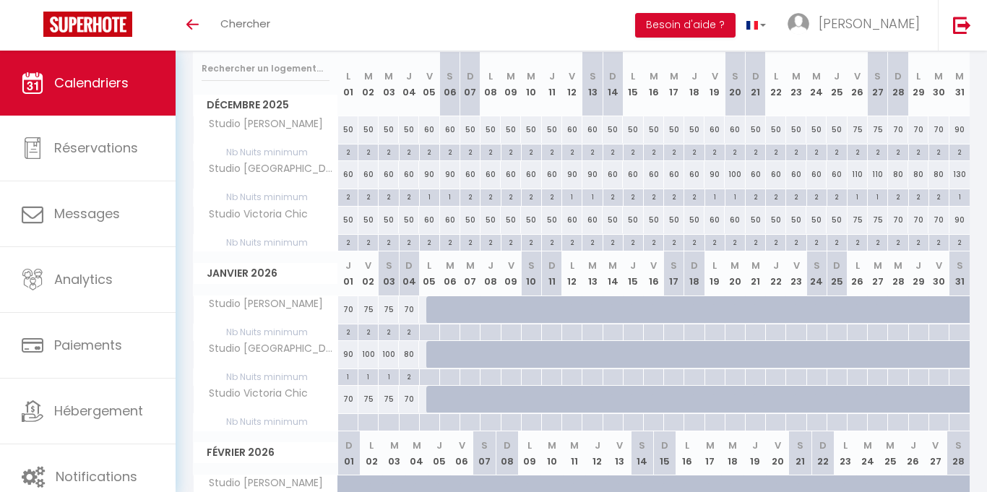
click at [350, 424] on div at bounding box center [348, 422] width 20 height 17
type input "Jeu 01 Janvier 2026"
type input "Ven 02 Janvier 2026"
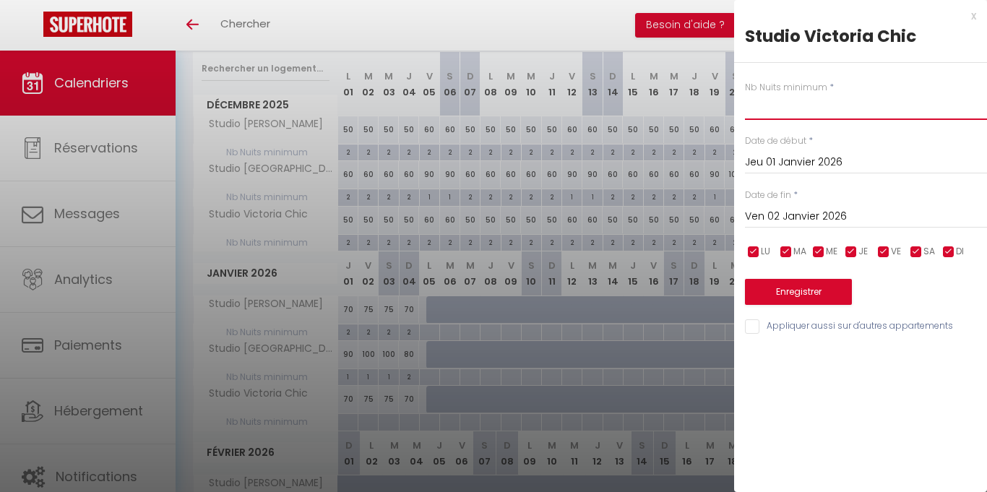
click at [789, 112] on input "text" at bounding box center [866, 107] width 242 height 26
type input "2"
click at [844, 212] on input "Ven 02 Janvier 2026" at bounding box center [866, 216] width 242 height 19
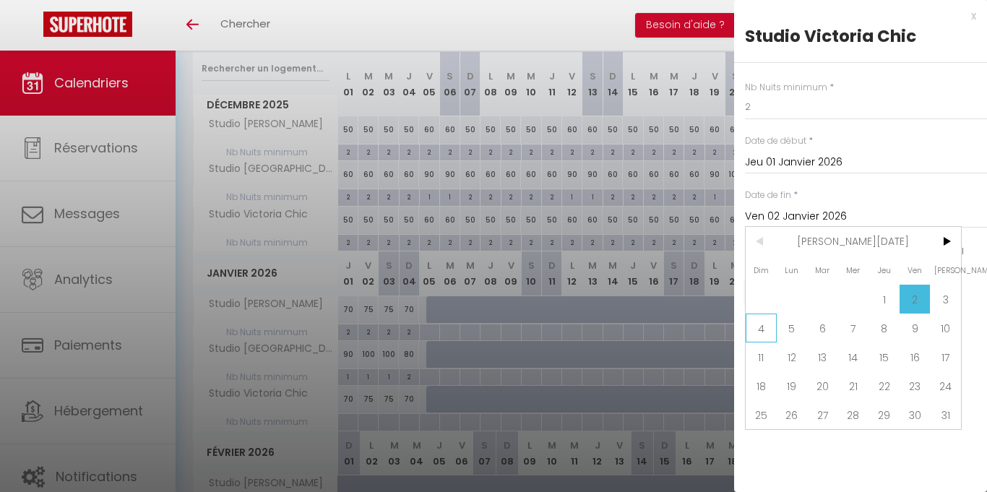
click at [764, 331] on span "4" at bounding box center [761, 328] width 31 height 29
type input "Dim 04 Janvier 2026"
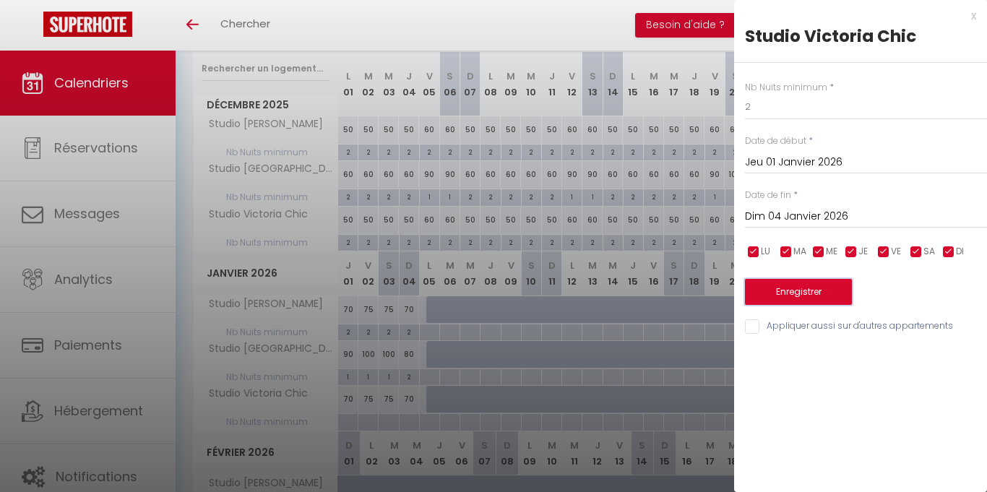
click at [778, 299] on button "Enregistrer" at bounding box center [798, 292] width 107 height 26
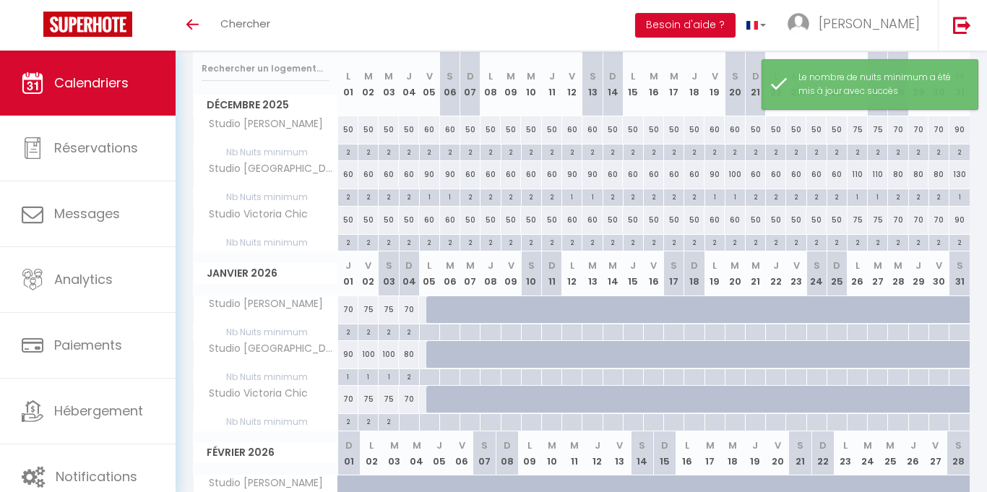
click at [408, 425] on div at bounding box center [409, 422] width 20 height 17
type input "Dim 04 Janvier 2026"
type input "Lun 05 Janvier 2026"
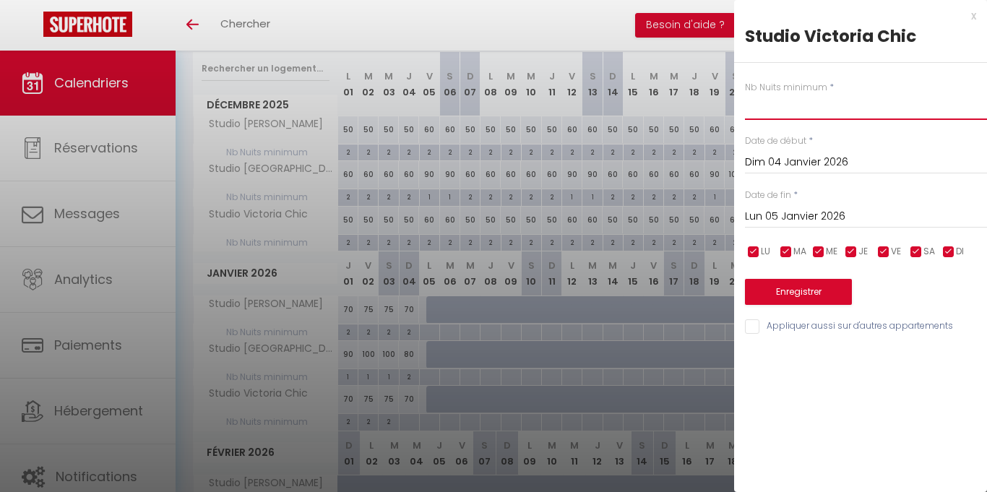
drag, startPoint x: 786, startPoint y: 113, endPoint x: 787, endPoint y: 122, distance: 8.8
click at [786, 114] on input "text" at bounding box center [866, 107] width 242 height 26
type input "2"
click at [812, 296] on button "Enregistrer" at bounding box center [798, 292] width 107 height 26
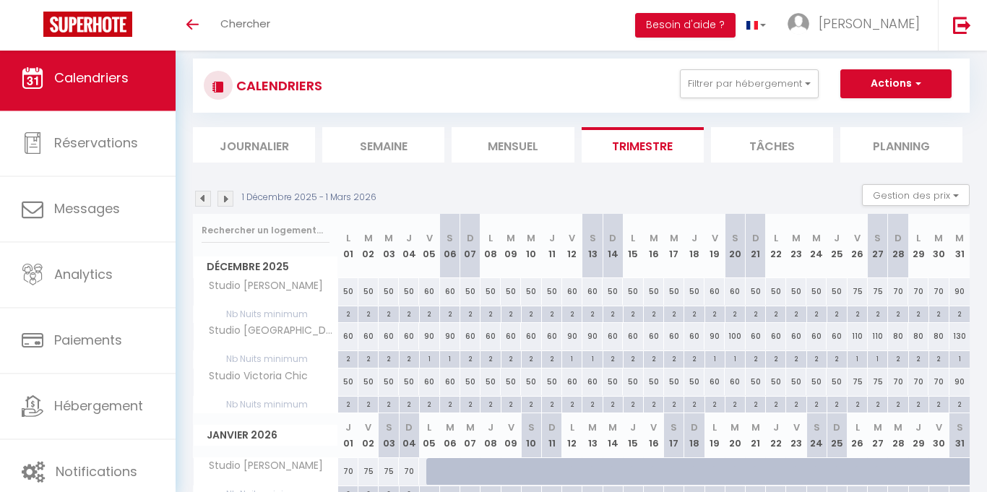
scroll to position [0, 0]
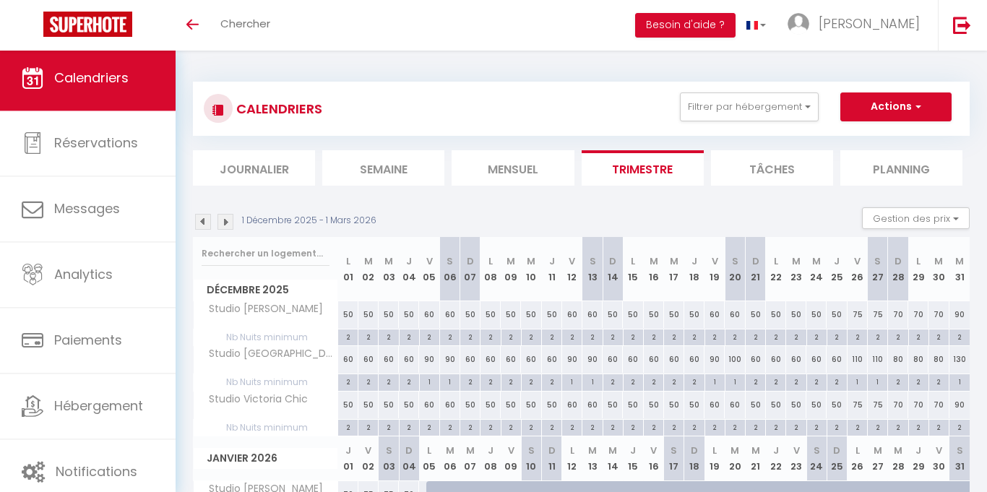
click at [199, 224] on img at bounding box center [203, 222] width 16 height 16
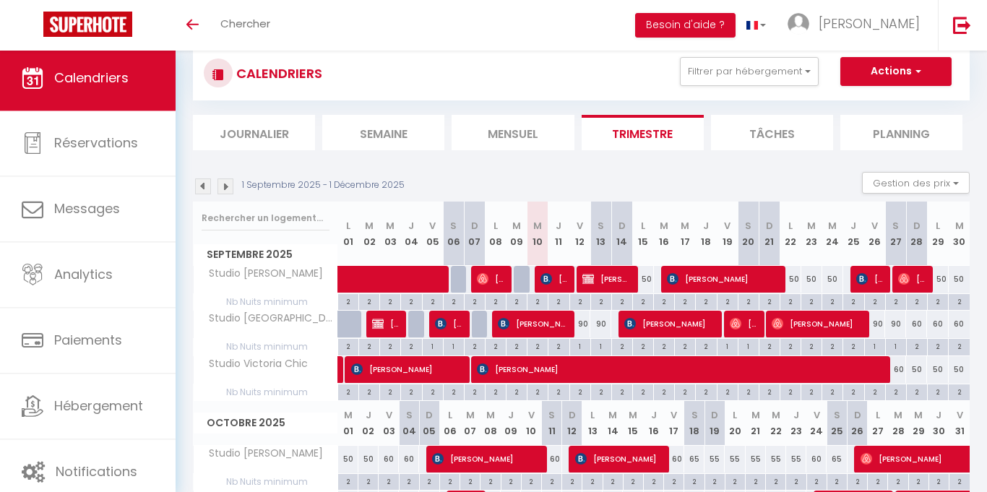
scroll to position [37, 0]
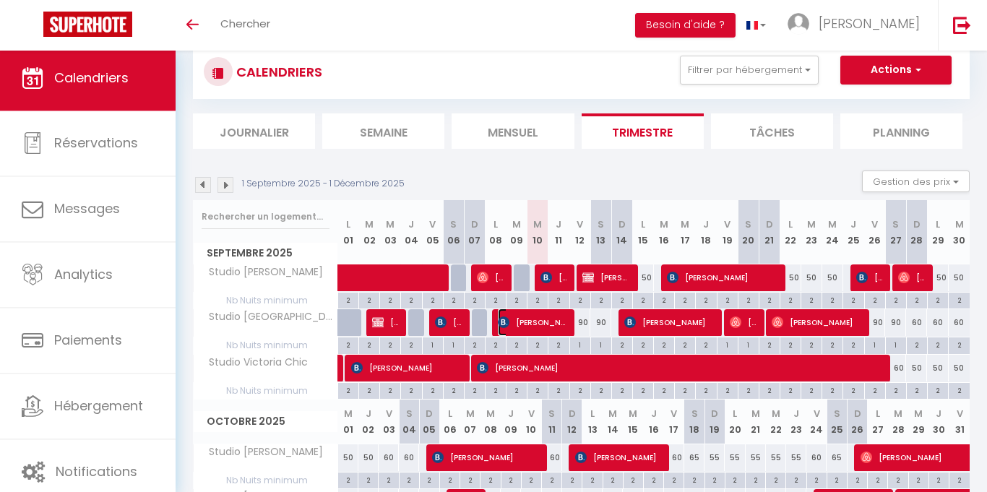
click at [516, 321] on span "[PERSON_NAME]" at bounding box center [533, 322] width 70 height 27
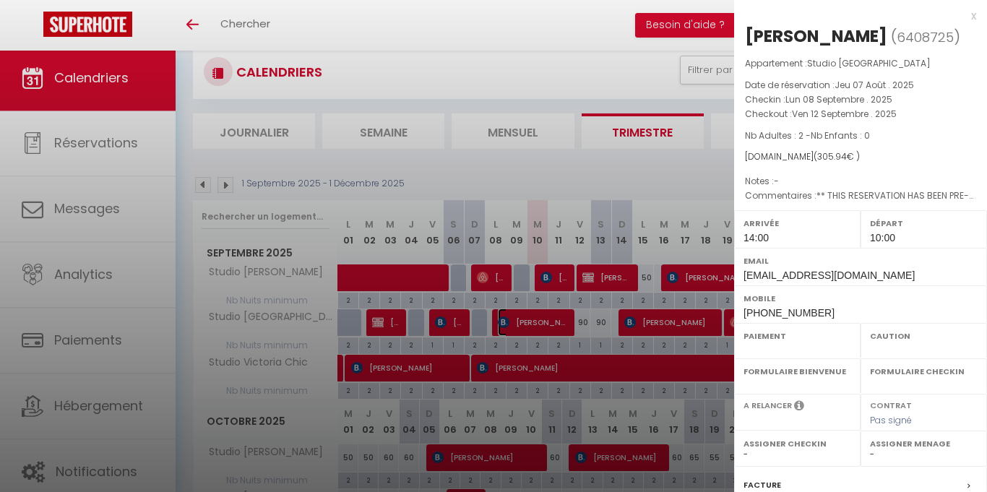
select select "OK"
select select "1"
select select "0"
select select "1"
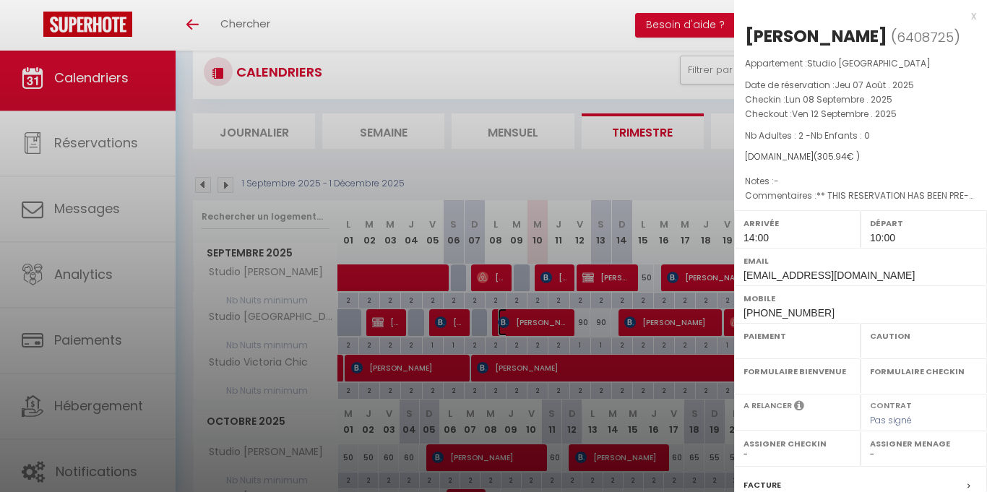
select select
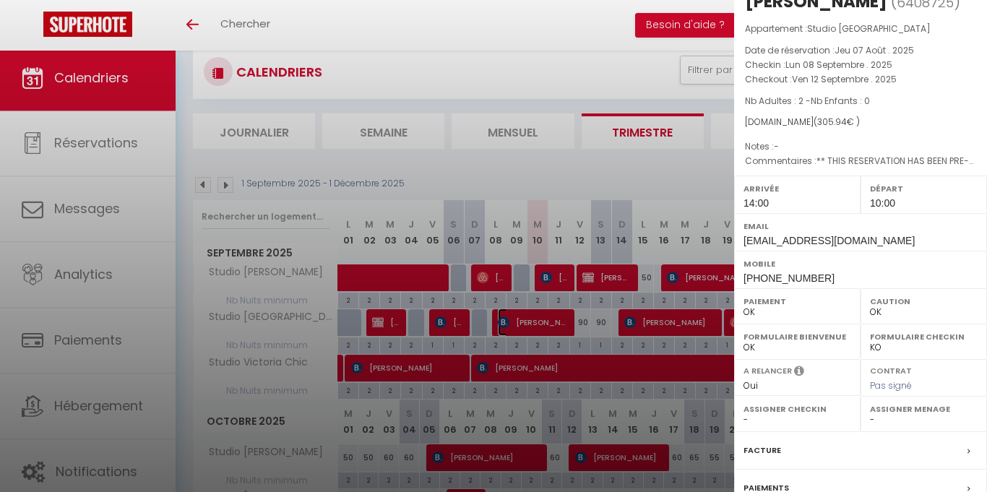
scroll to position [0, 0]
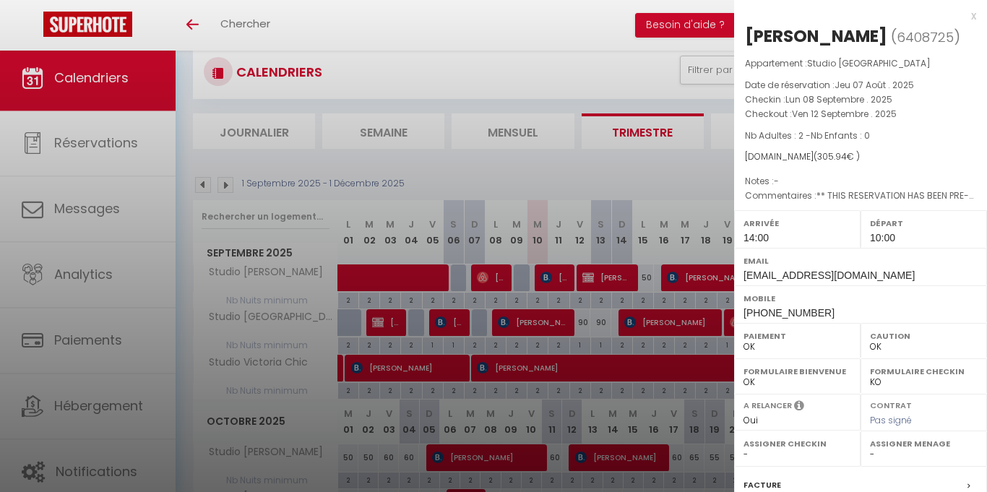
click at [508, 171] on div at bounding box center [493, 246] width 987 height 492
